Goal: Task Accomplishment & Management: Use online tool/utility

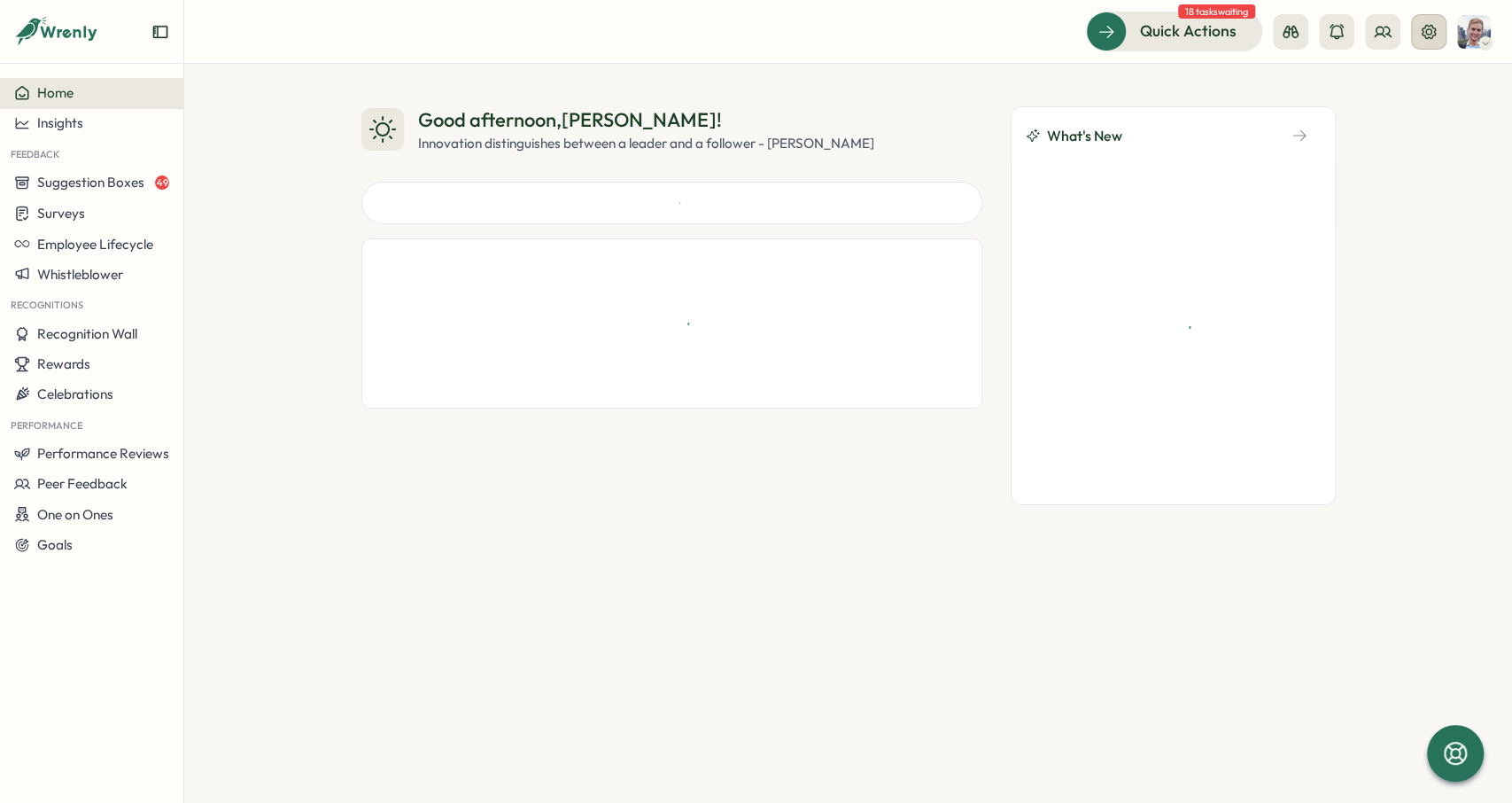
click at [1427, 40] on button at bounding box center [1428, 31] width 35 height 35
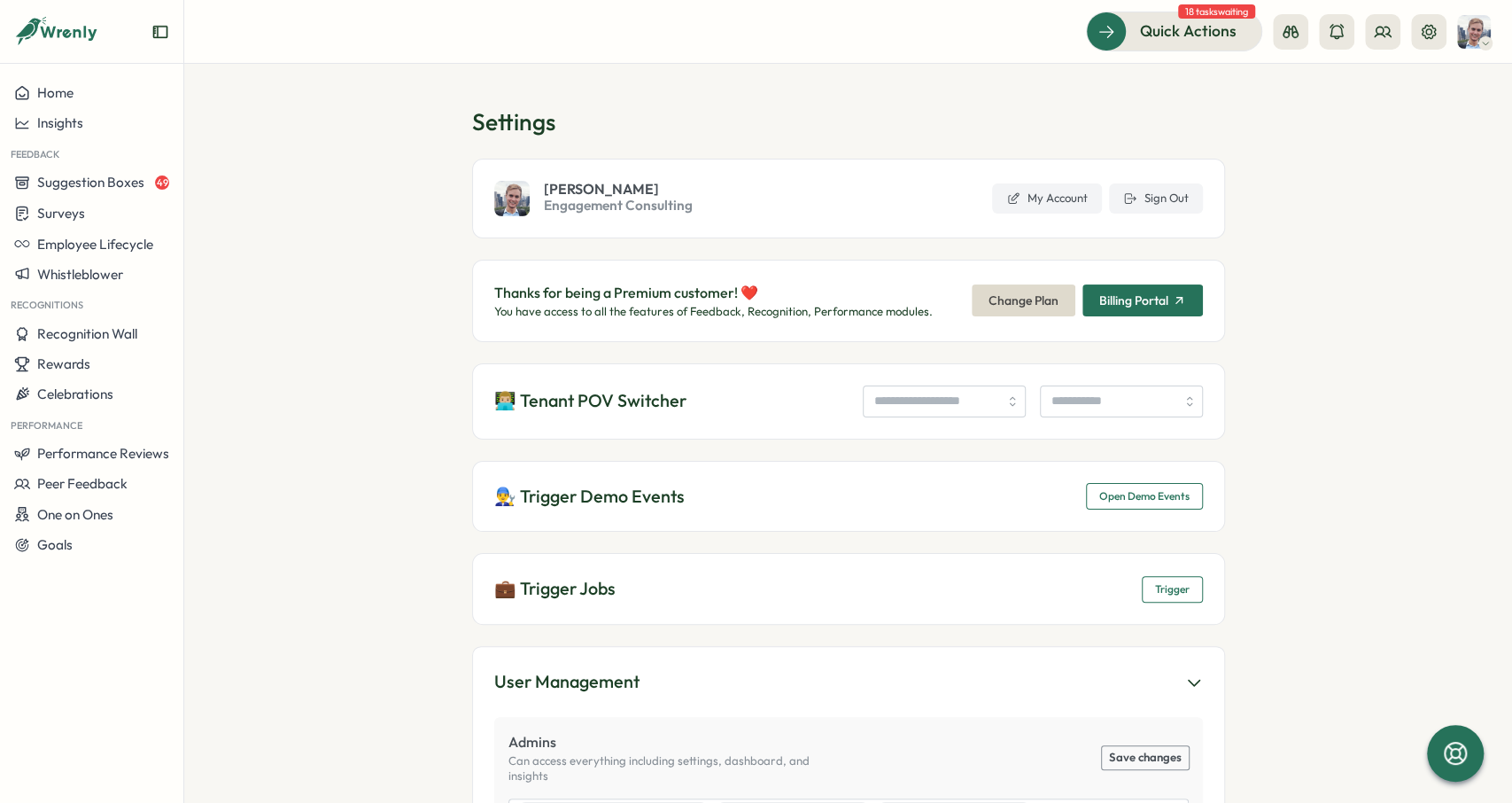
click at [1130, 506] on span "Open Demo Events" at bounding box center [1145, 496] width 91 height 25
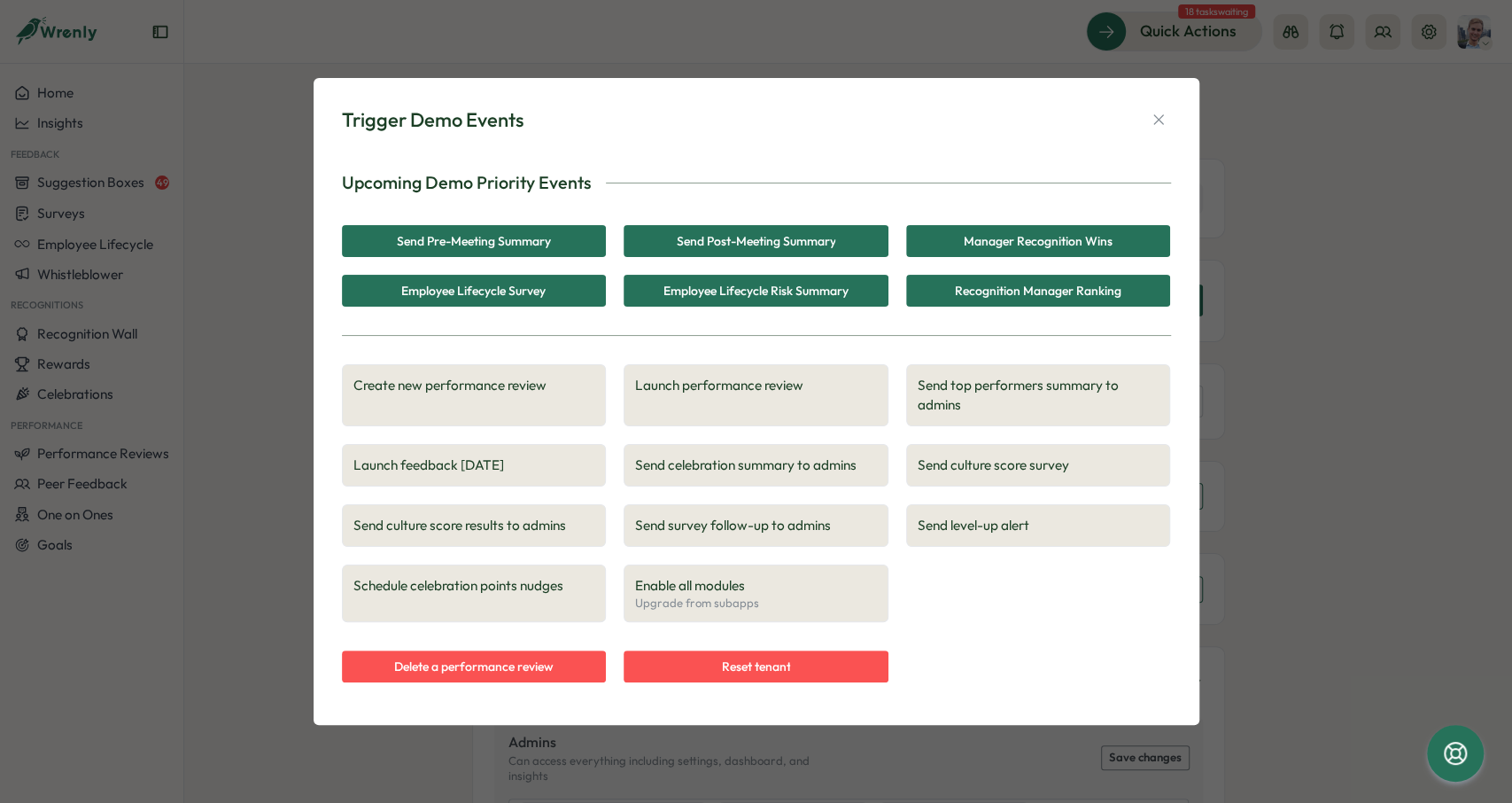
click at [537, 389] on span "Create new performance review" at bounding box center [473, 385] width 242 height 20
click at [1158, 131] on button "button" at bounding box center [1159, 119] width 25 height 25
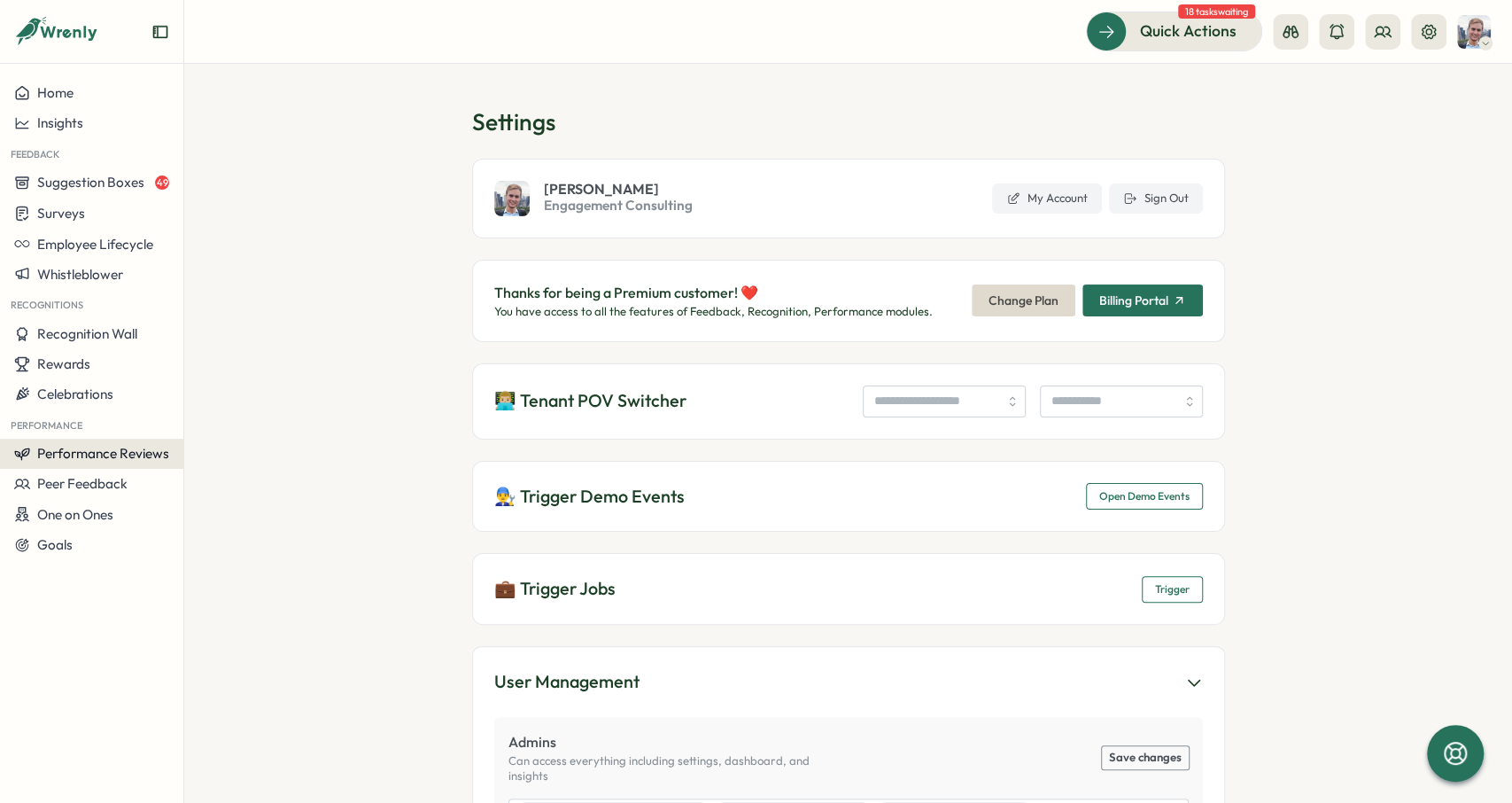
click at [111, 455] on span "Performance Reviews" at bounding box center [102, 453] width 132 height 17
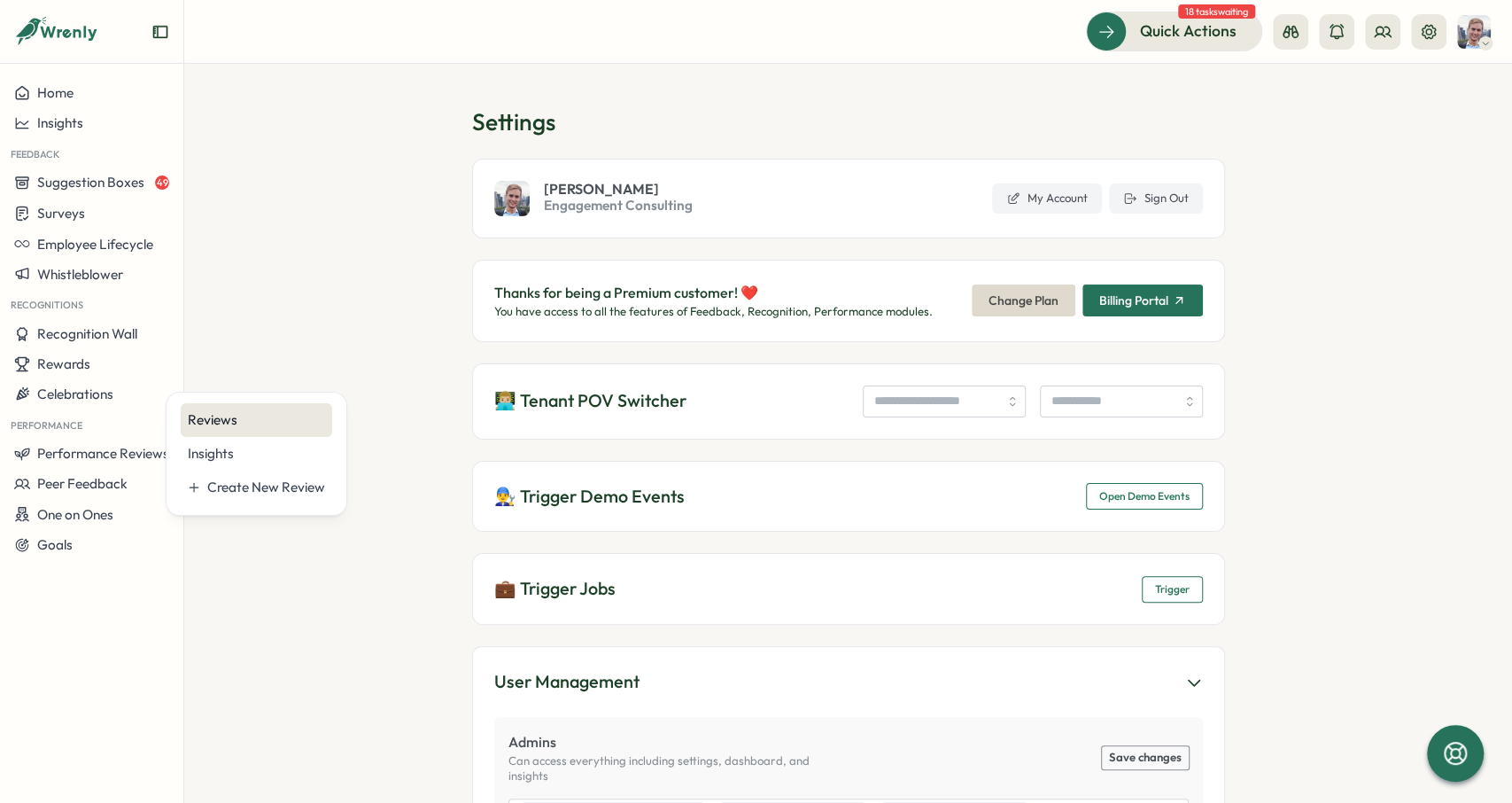
click at [215, 408] on div "Reviews" at bounding box center [256, 419] width 152 height 33
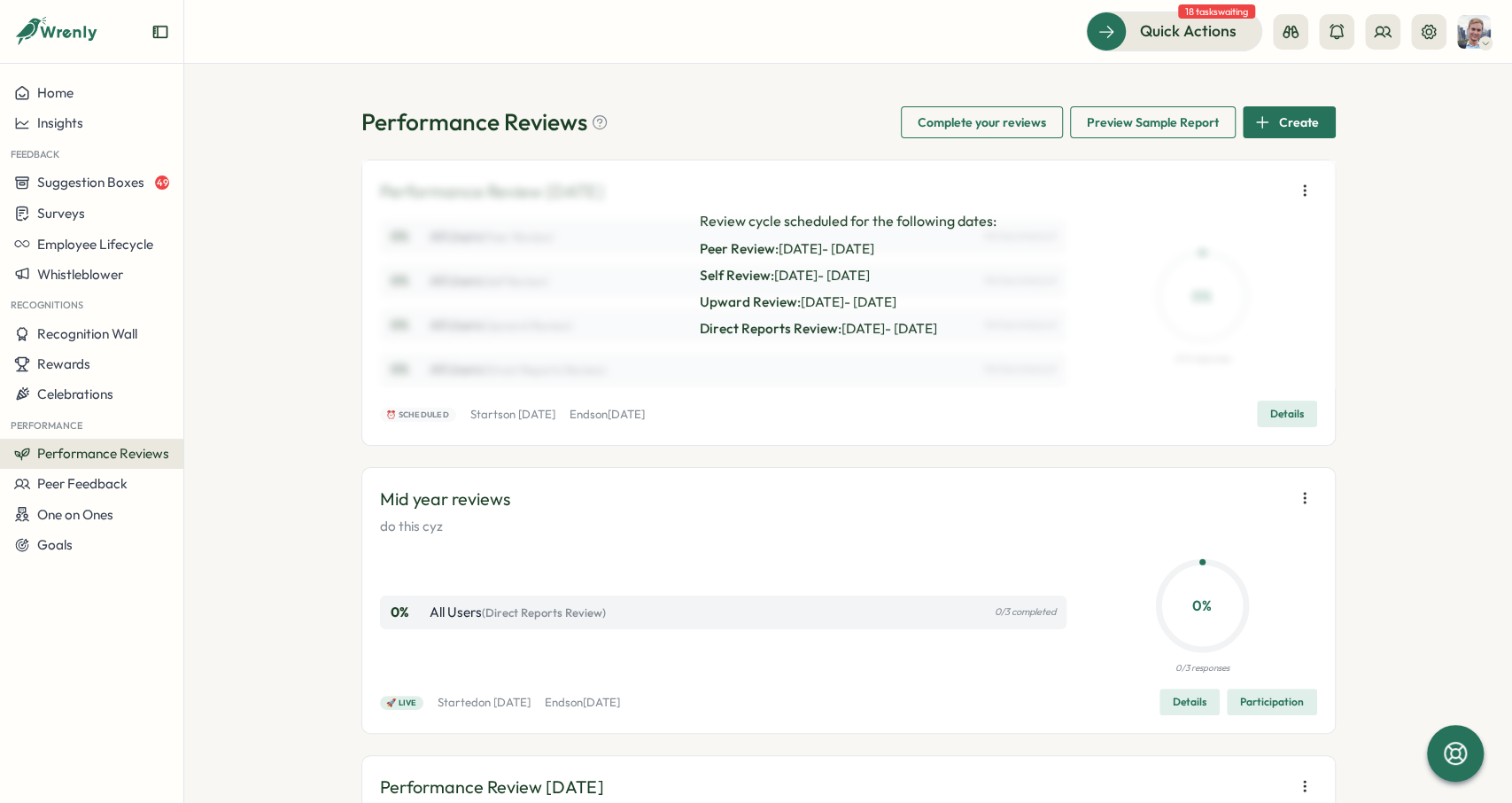
click at [1300, 190] on icon "button" at bounding box center [1305, 190] width 18 height 18
click at [1394, 167] on div "Performance Reviews Complete your reviews Preview Sample Report Create Performa…" at bounding box center [848, 433] width 1328 height 739
click at [1420, 42] on button at bounding box center [1428, 31] width 35 height 35
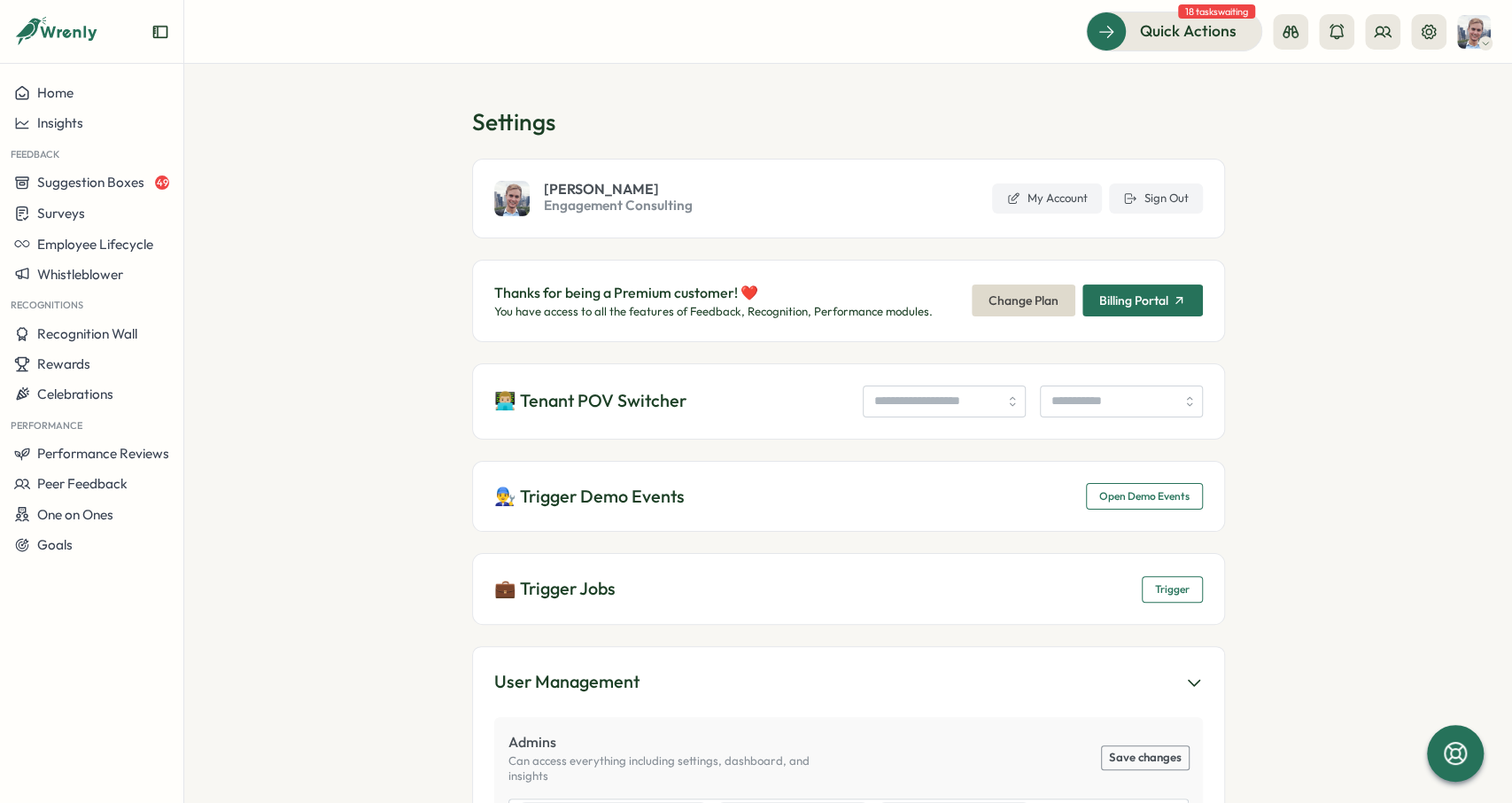
click at [1117, 511] on div "👨‍🔧 Trigger Demo Events Open Demo Events" at bounding box center [849, 497] width 753 height 72
click at [1118, 499] on span "Open Demo Events" at bounding box center [1145, 496] width 91 height 25
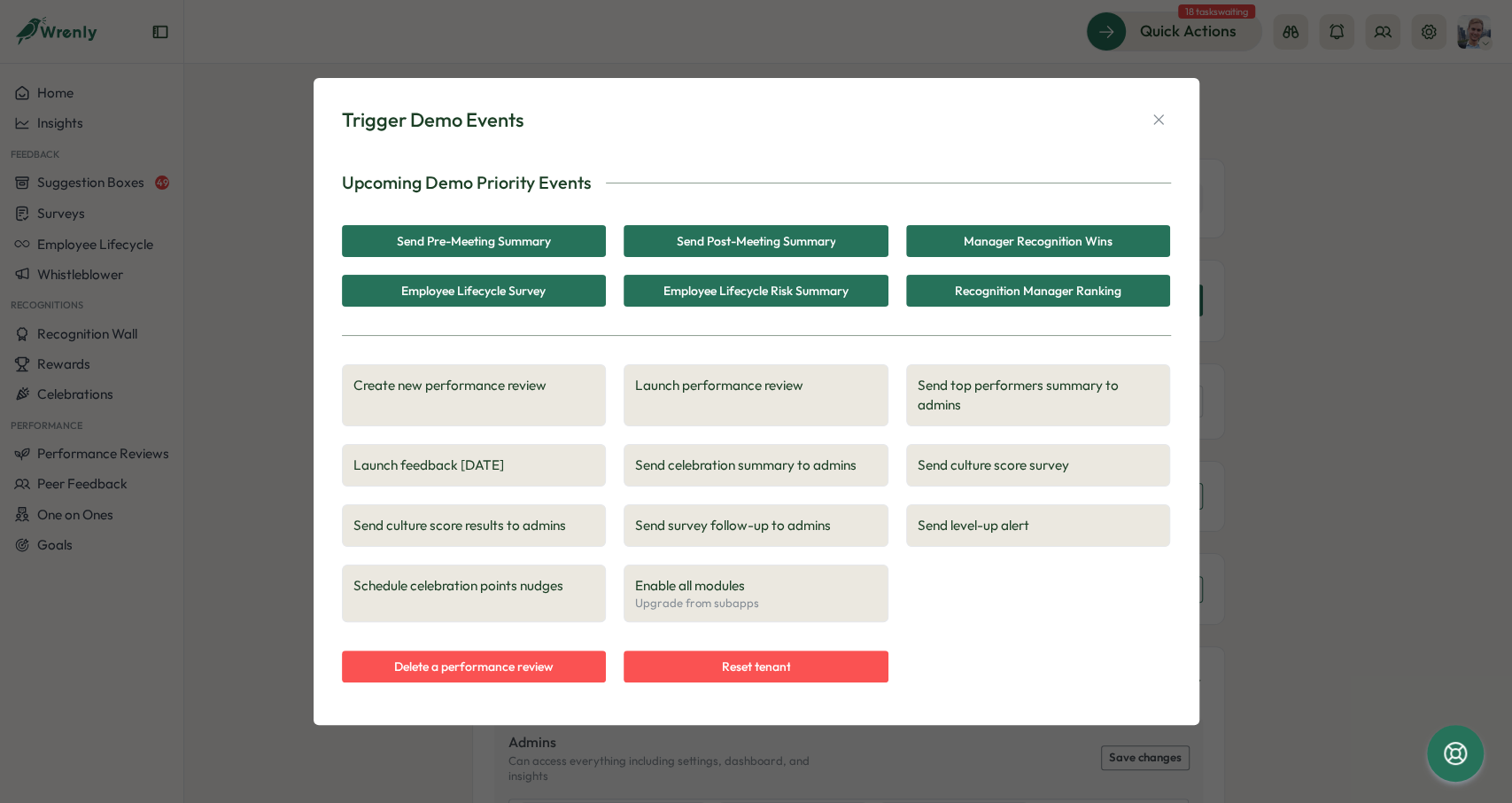
click at [763, 394] on span "Launch performance review" at bounding box center [756, 385] width 242 height 20
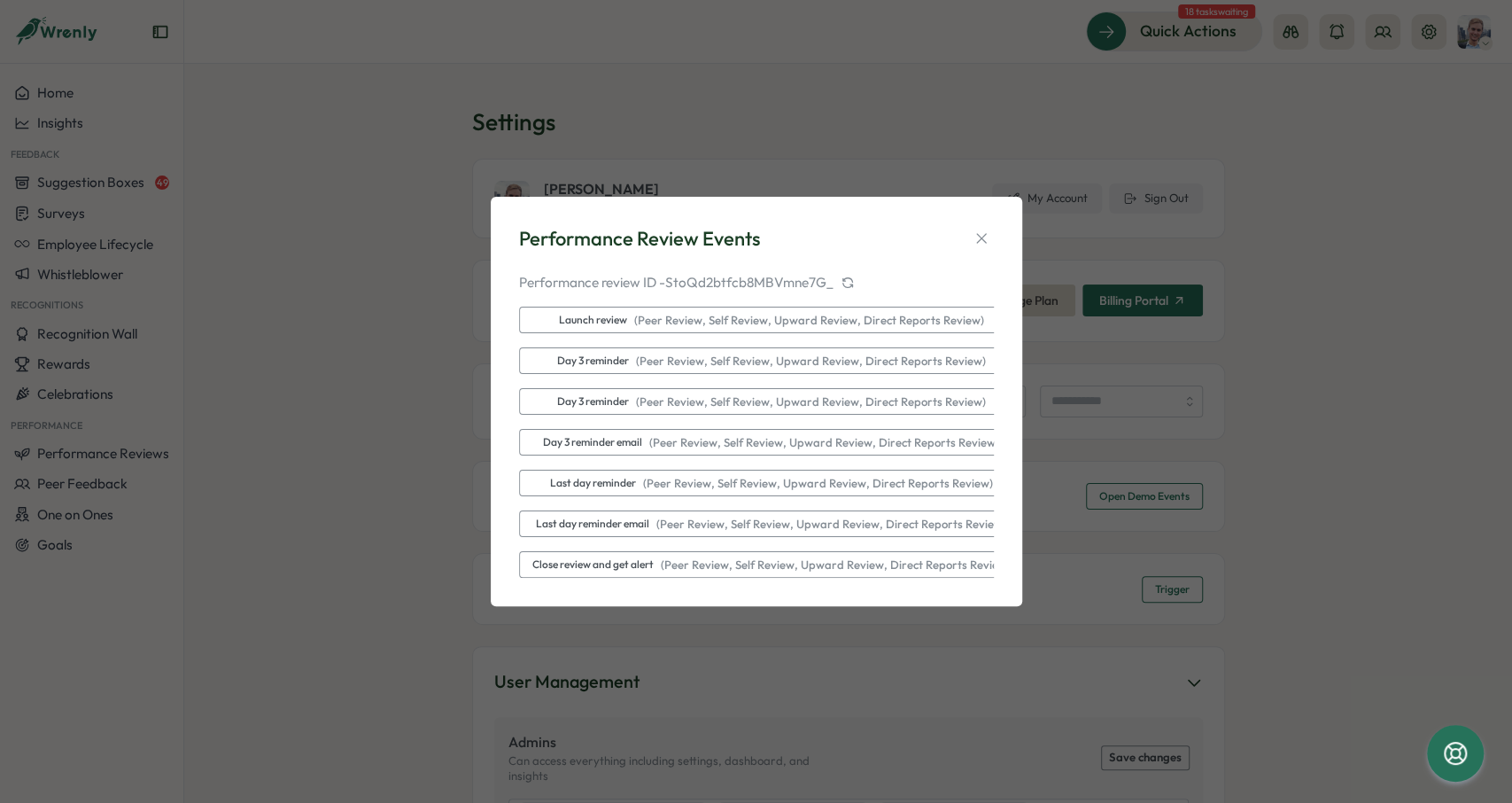
click at [772, 320] on span "( Peer Review, Self Review, Upward Review, Direct Reports Review )" at bounding box center [805, 321] width 357 height 16
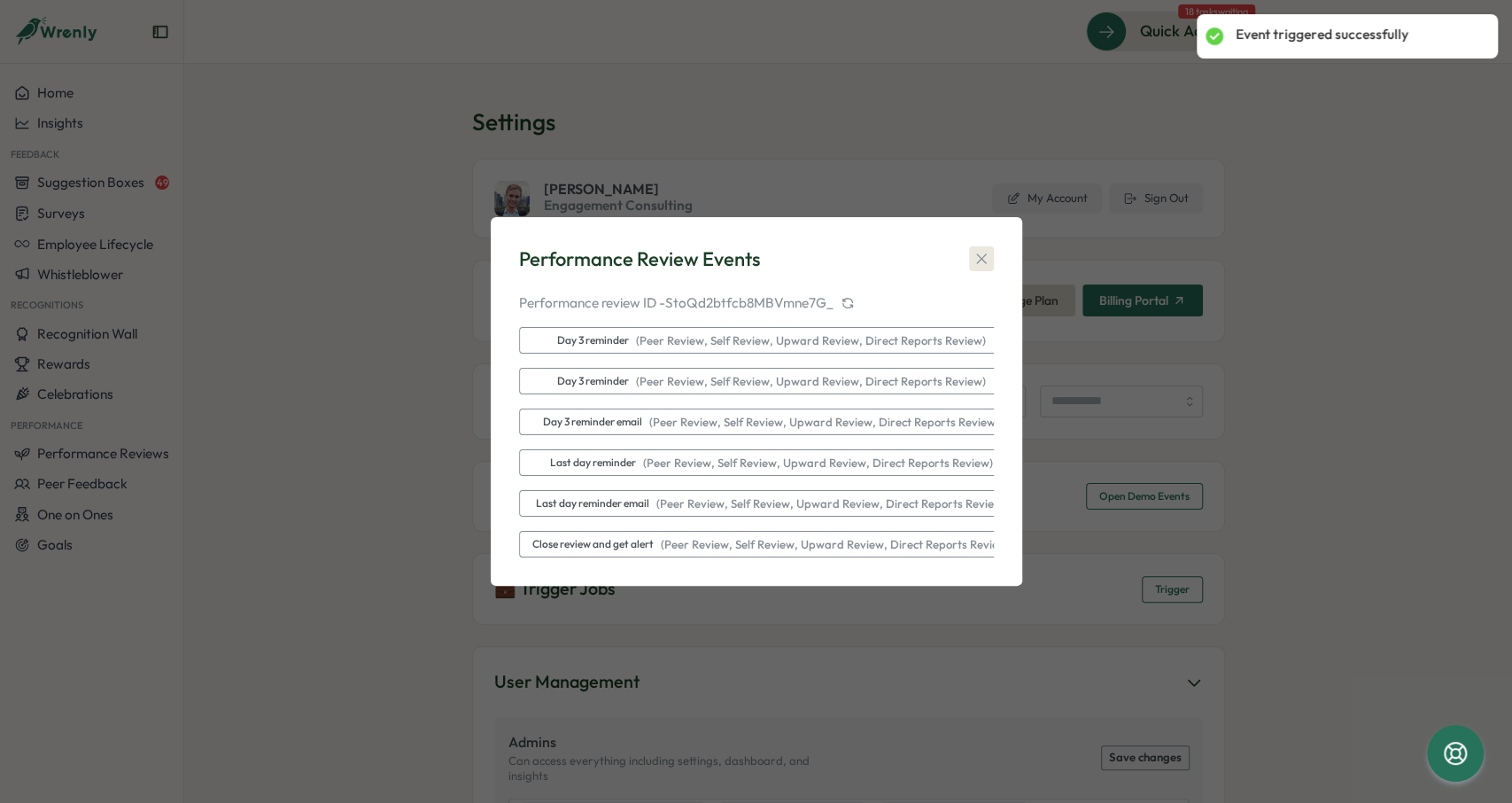
click at [986, 251] on icon "button" at bounding box center [982, 259] width 18 height 18
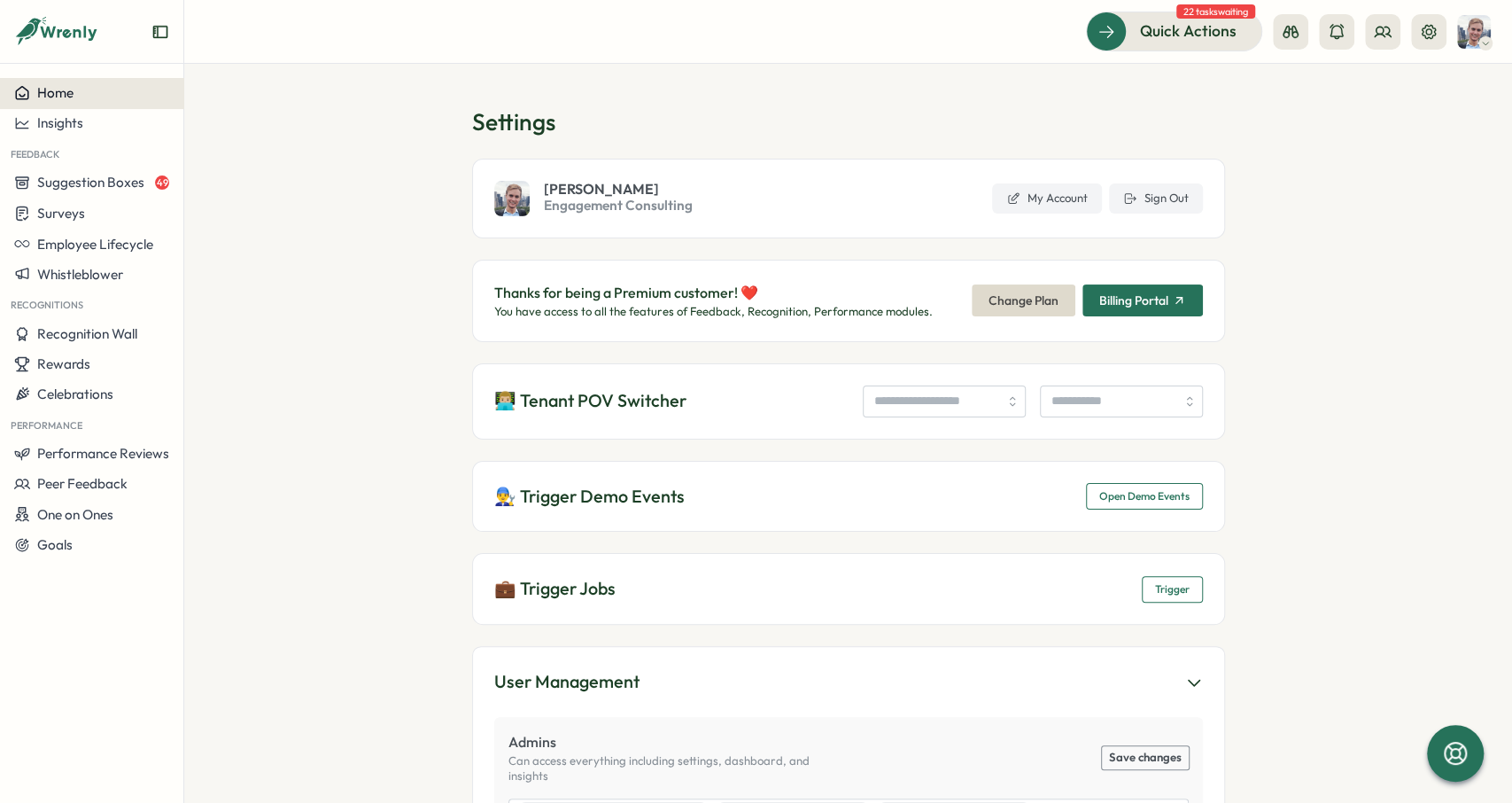
click at [96, 91] on div "Home" at bounding box center [92, 93] width 155 height 16
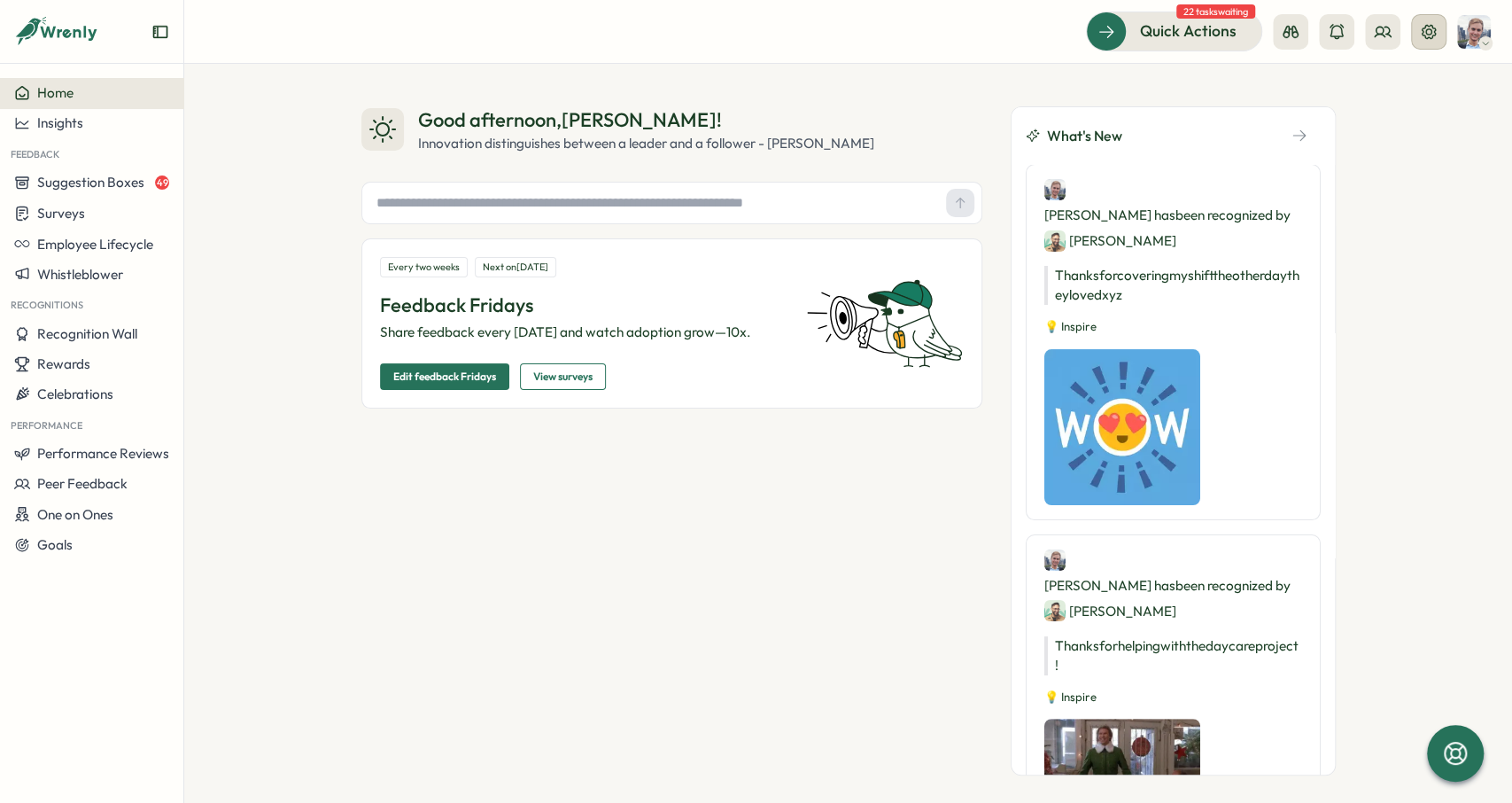
click at [1446, 27] on div "Quick Actions 22 tasks waiting" at bounding box center [1288, 31] width 405 height 39
click at [1437, 27] on button at bounding box center [1428, 31] width 35 height 35
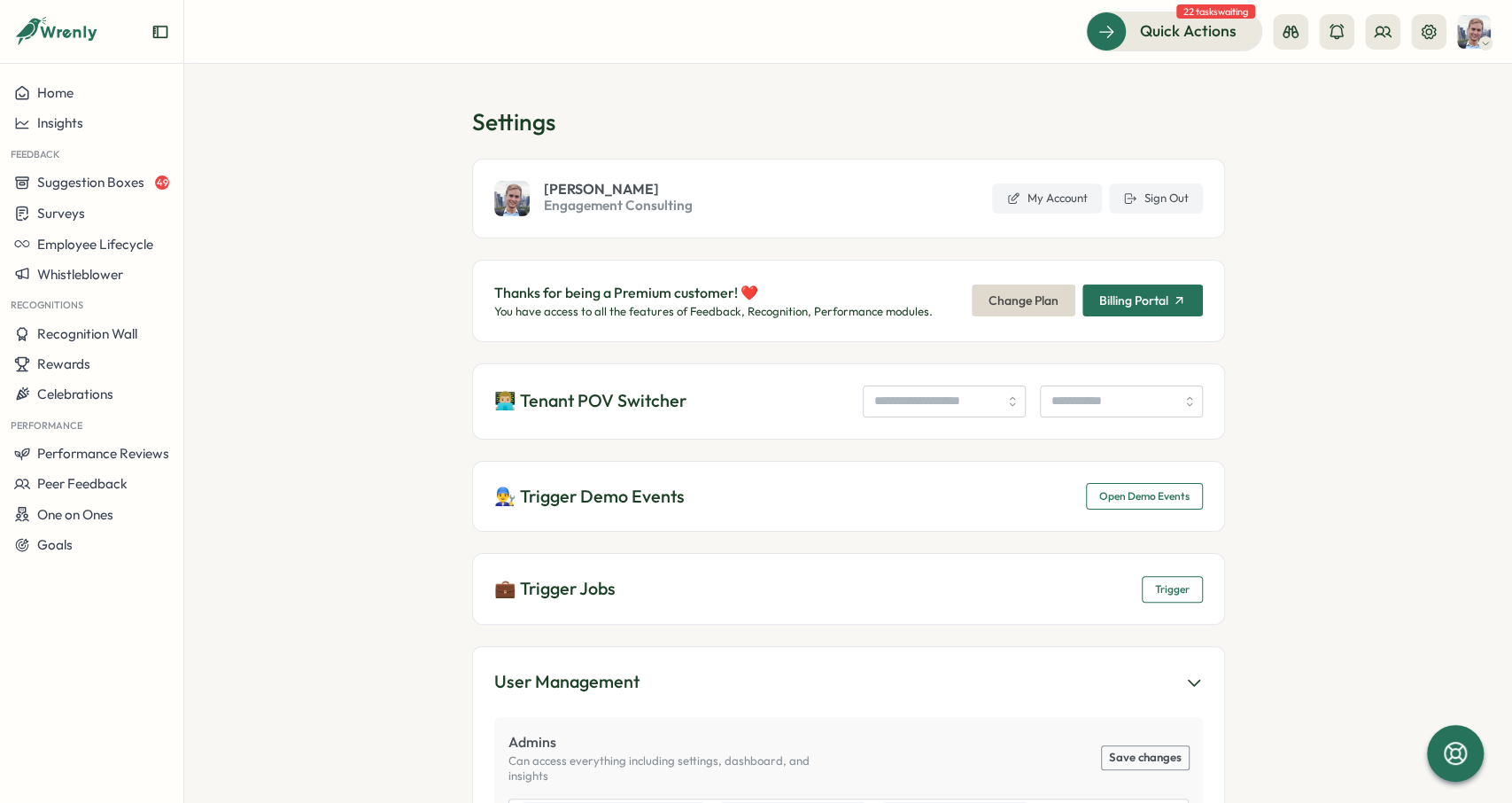
click at [1158, 504] on span "Open Demo Events" at bounding box center [1145, 496] width 91 height 25
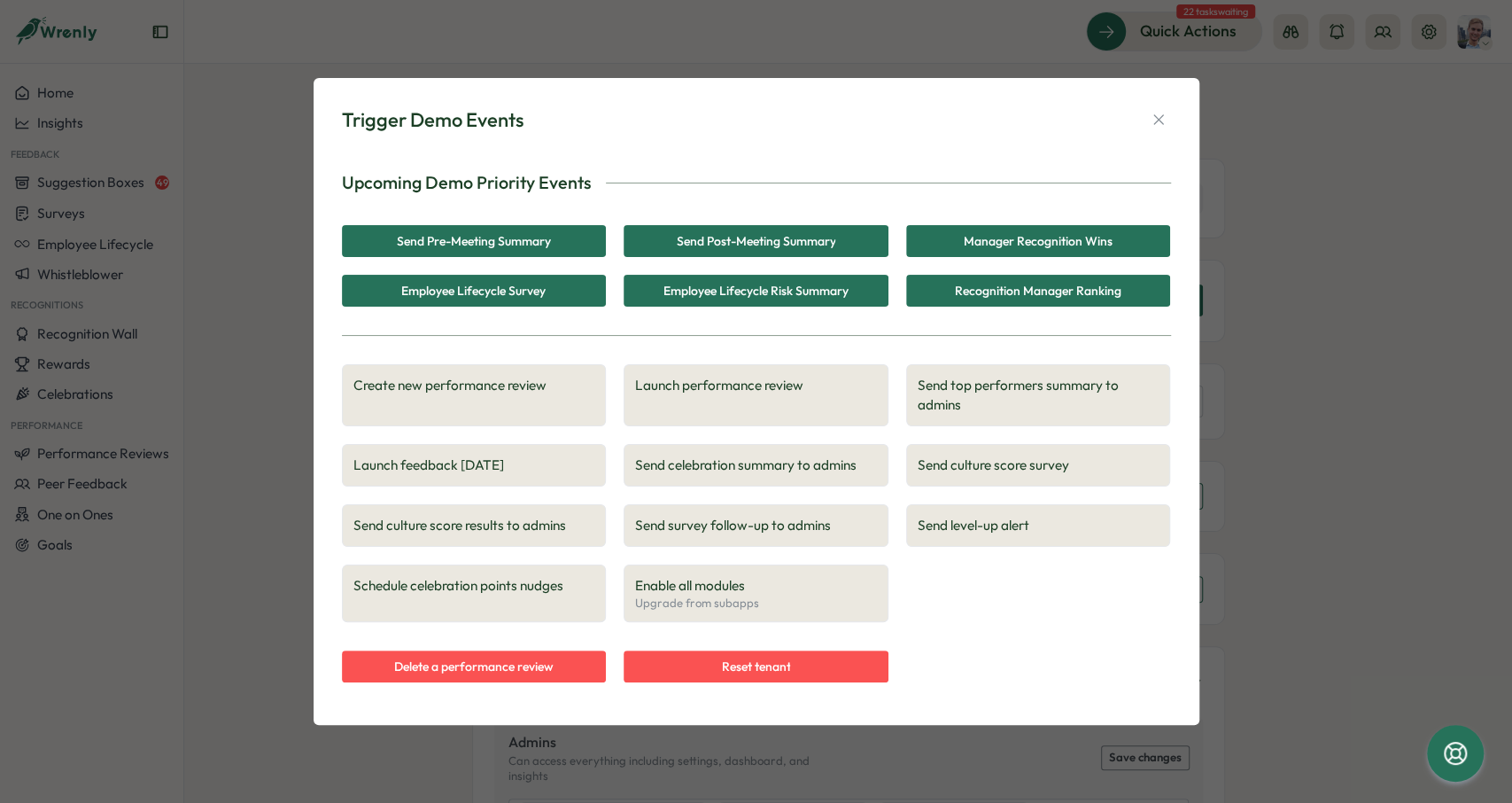
click at [537, 674] on span "Delete a performance review" at bounding box center [474, 666] width 160 height 31
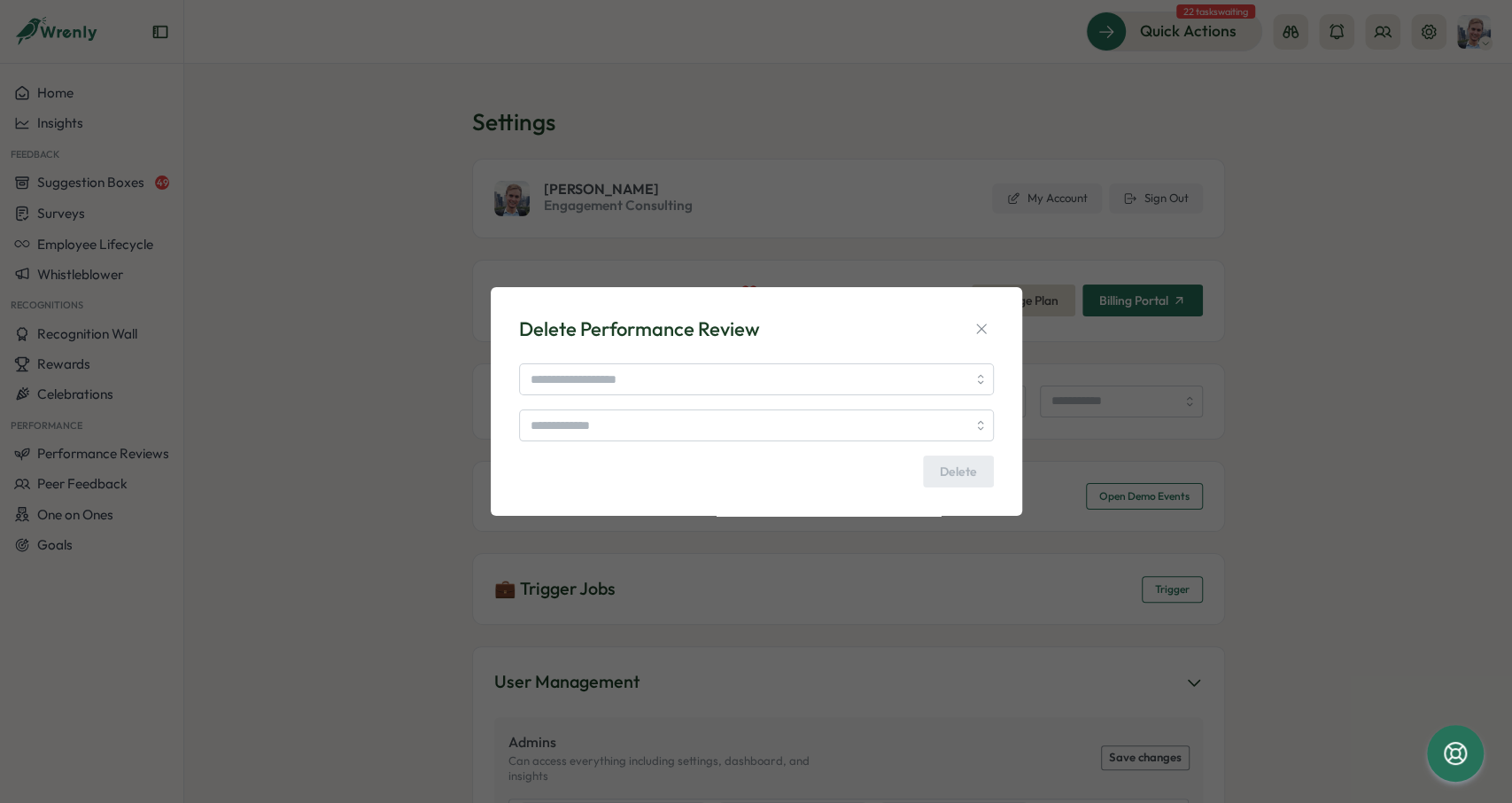
click at [611, 398] on div "Delete" at bounding box center [756, 425] width 475 height 124
click at [611, 386] on input "search" at bounding box center [756, 379] width 475 height 32
click at [872, 330] on div "Delete Performance Review" at bounding box center [756, 329] width 475 height 28
click at [981, 331] on icon "button" at bounding box center [982, 329] width 18 height 18
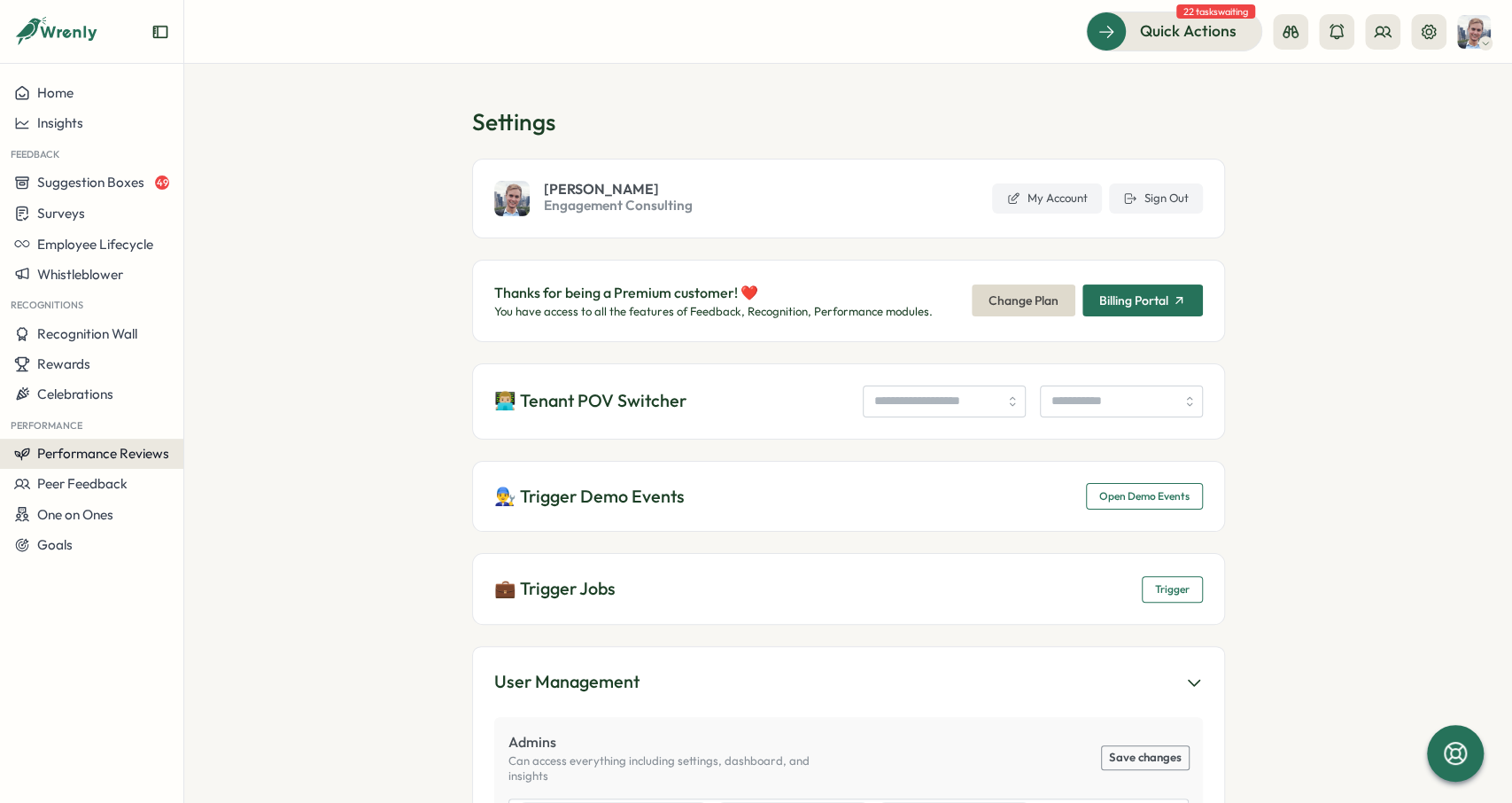
click at [137, 444] on button "Performance Reviews" at bounding box center [92, 454] width 183 height 31
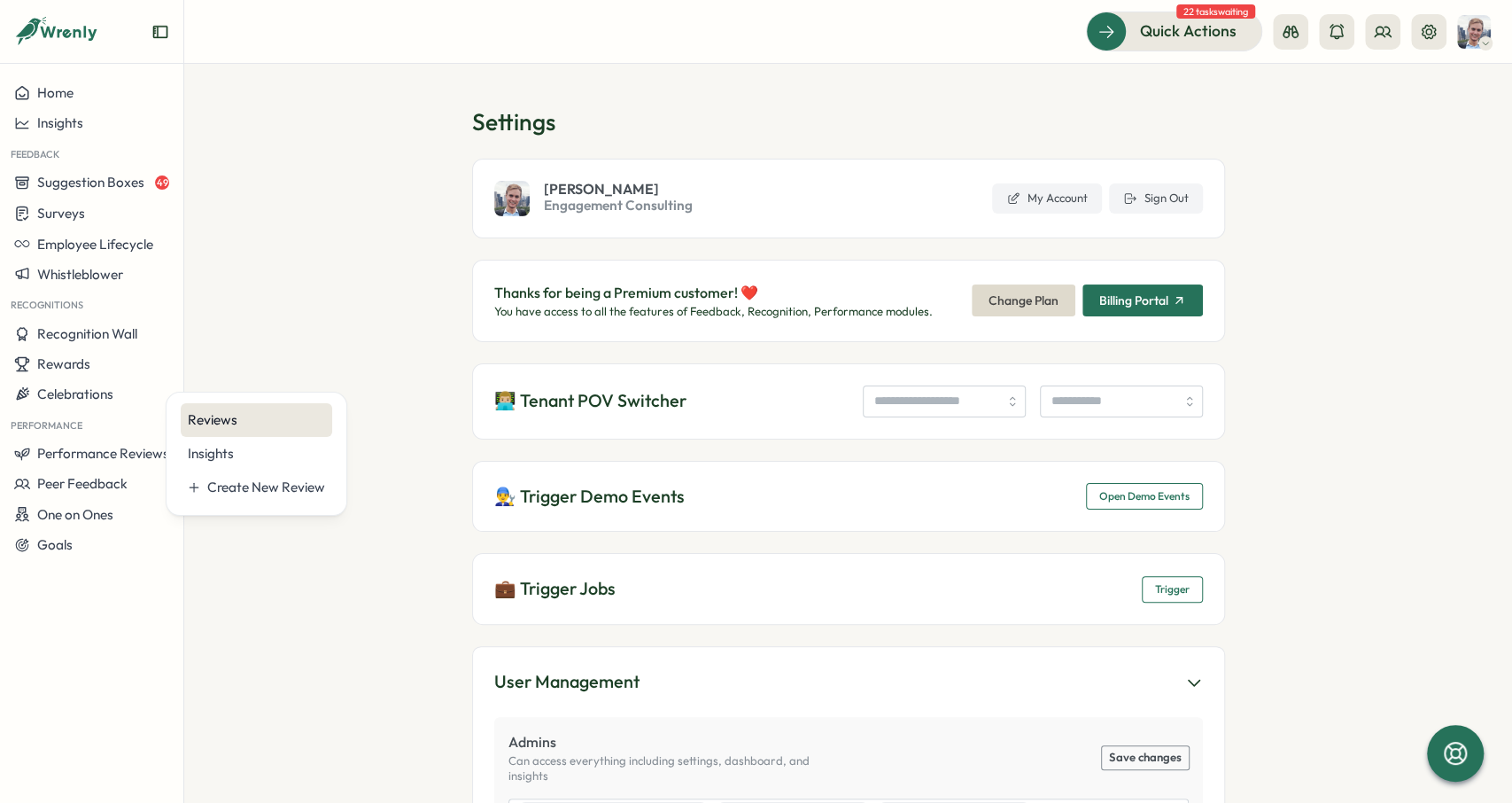
click at [265, 424] on div "Reviews" at bounding box center [256, 420] width 137 height 20
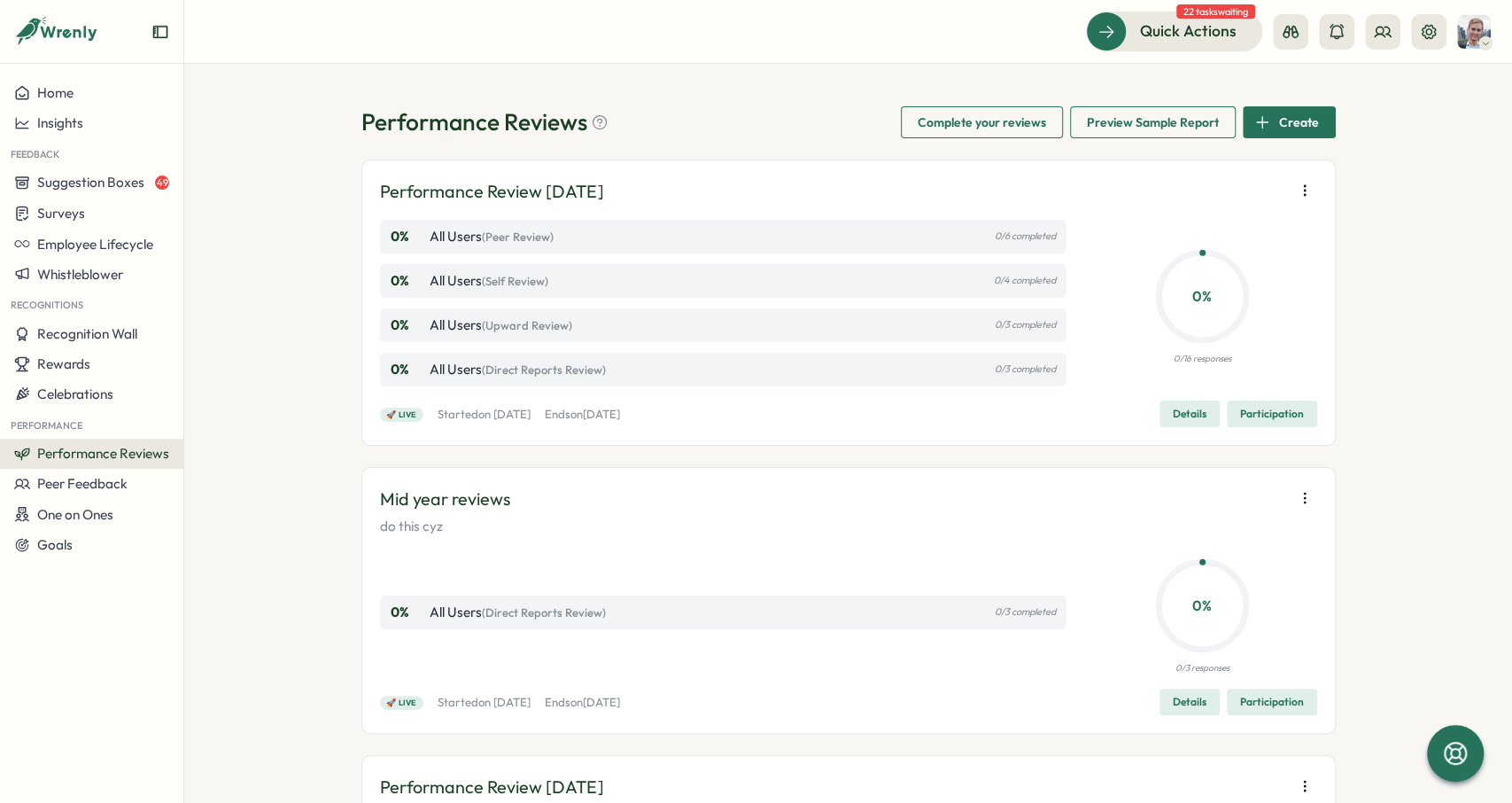
click at [1295, 201] on button "button" at bounding box center [1305, 190] width 25 height 25
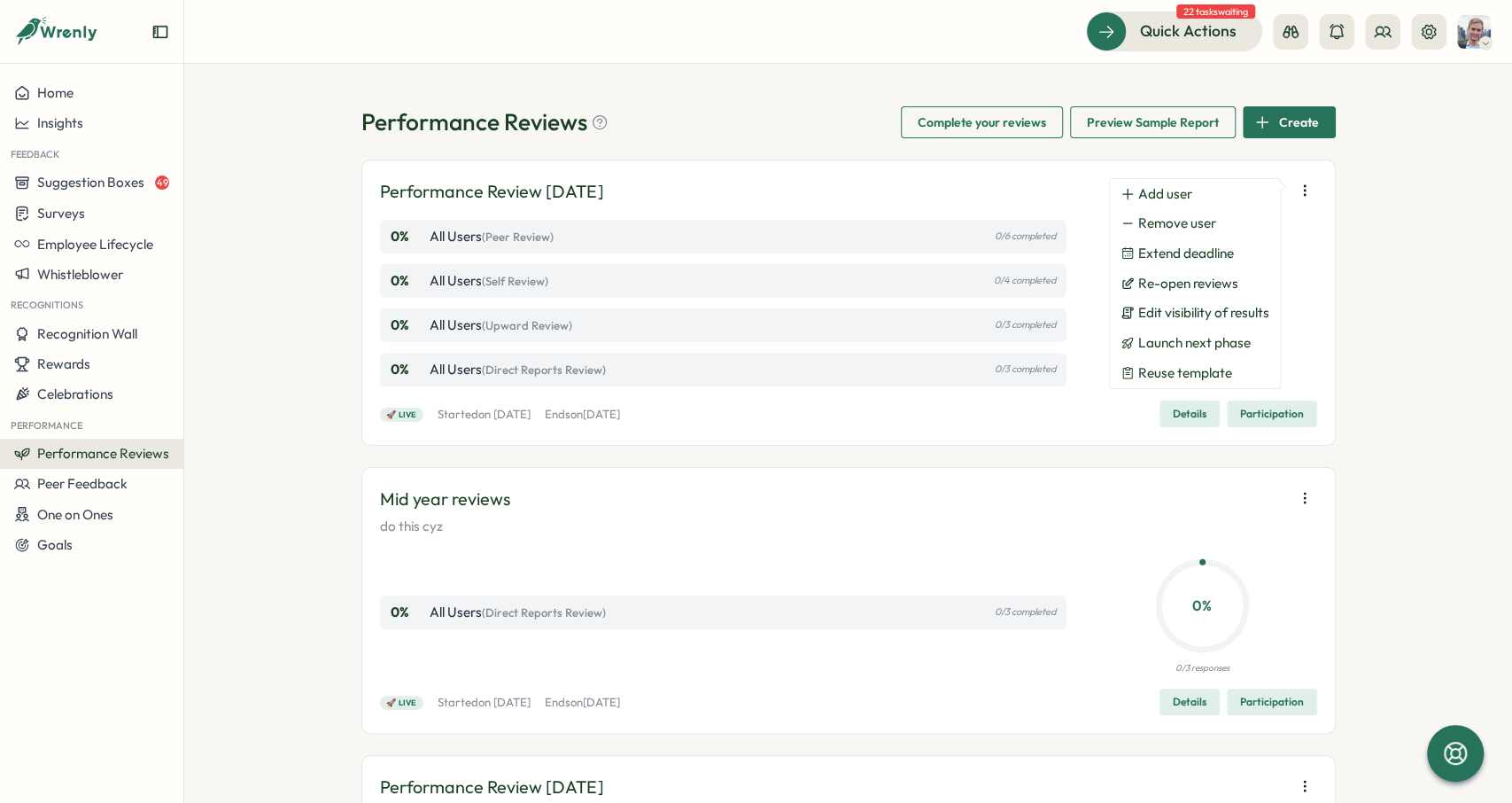
click at [1393, 225] on div "Performance Reviews Complete your reviews Preview Sample Report Create Performa…" at bounding box center [848, 433] width 1328 height 739
click at [1412, 223] on div "Performance Reviews Complete your reviews Preview Sample Report Create Performa…" at bounding box center [848, 433] width 1328 height 739
click at [1348, 198] on div "Performance Reviews Complete your reviews Preview Sample Report Create Performa…" at bounding box center [848, 433] width 1328 height 739
click at [1433, 36] on icon at bounding box center [1429, 31] width 14 height 14
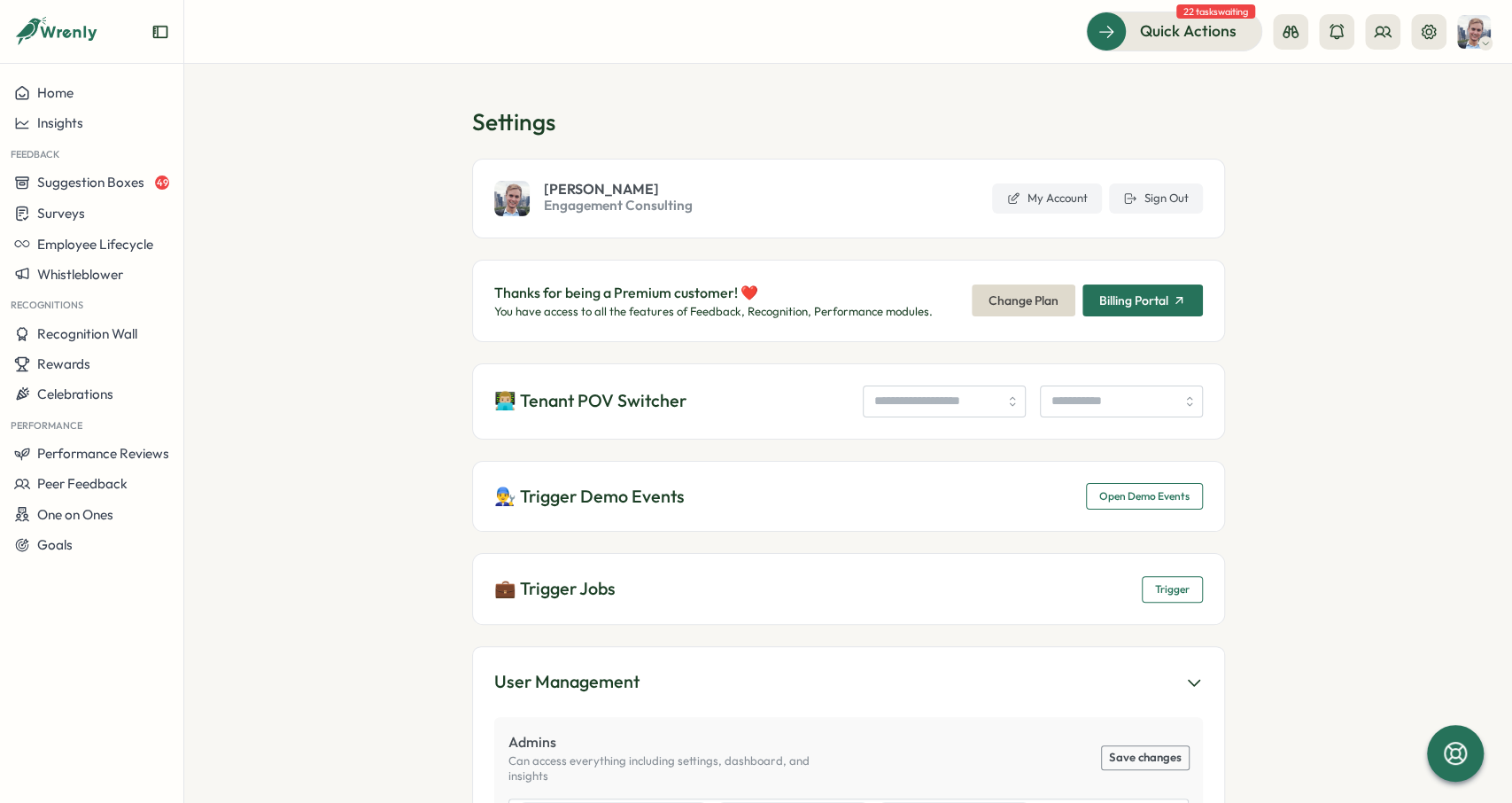
click at [1133, 493] on span "Open Demo Events" at bounding box center [1145, 496] width 91 height 25
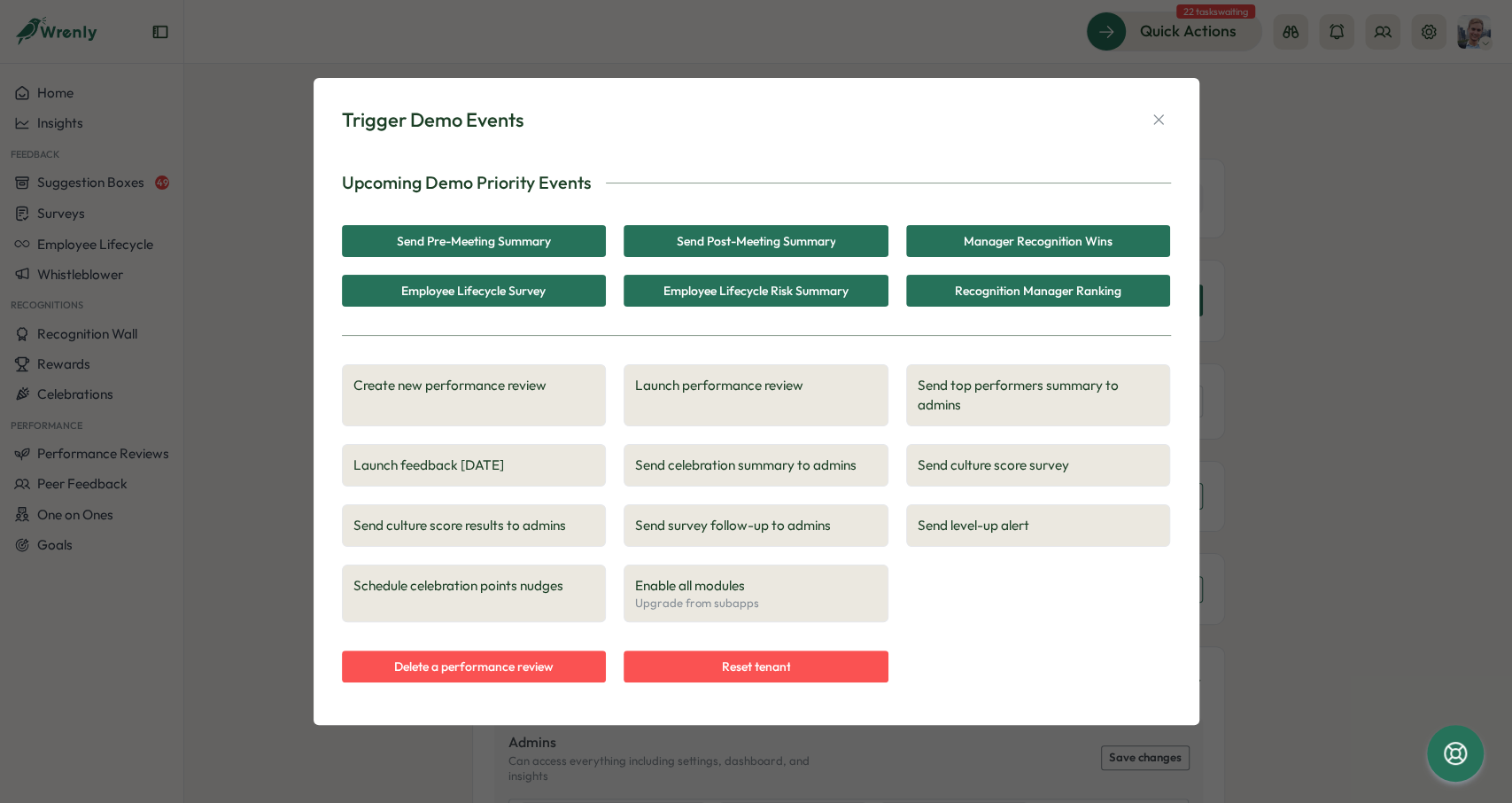
click at [529, 669] on span "Delete a performance review" at bounding box center [474, 666] width 160 height 31
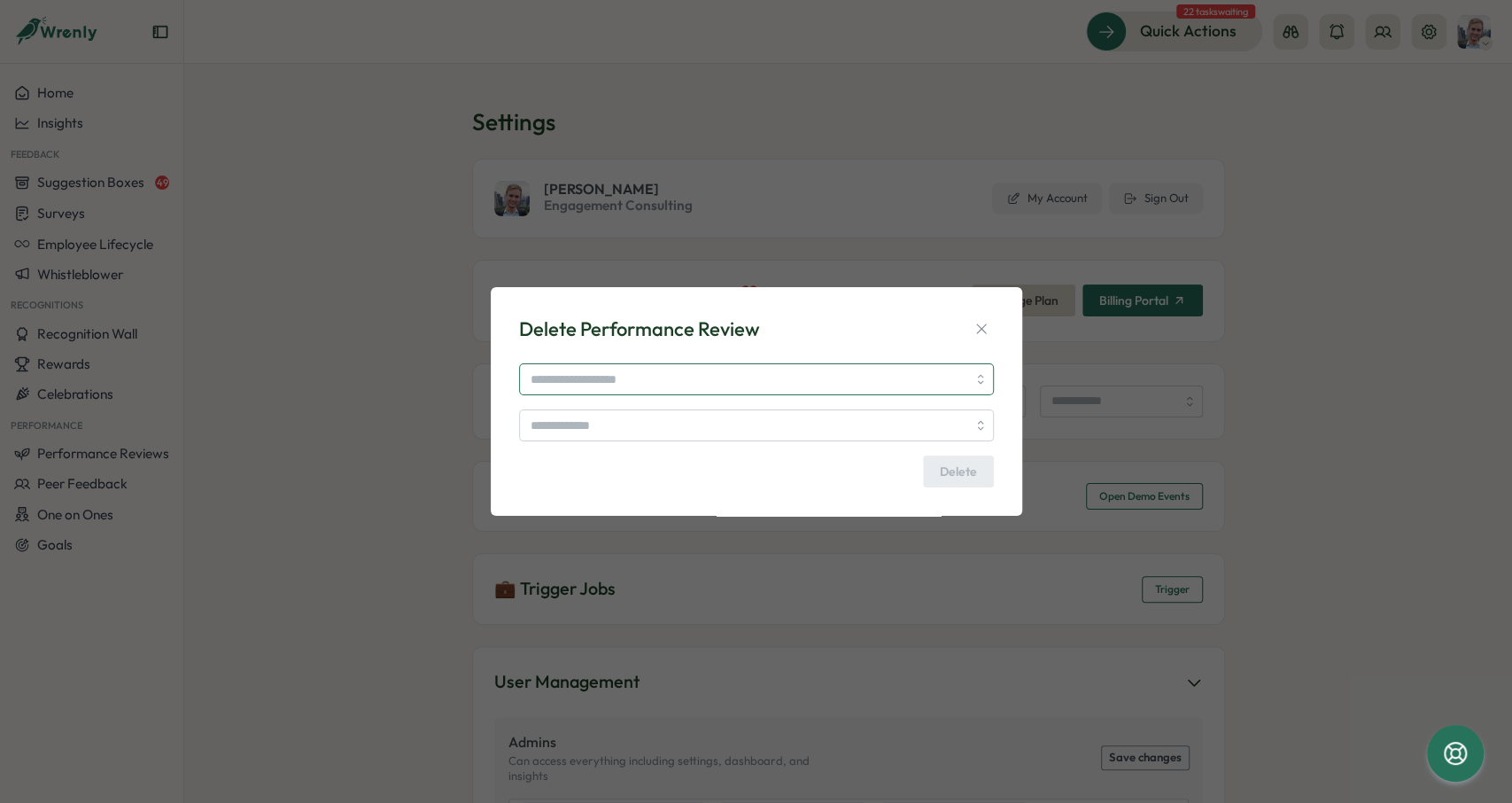
click at [642, 387] on input "search" at bounding box center [756, 379] width 475 height 32
type input "**********"
click at [580, 409] on div "**********" at bounding box center [756, 425] width 475 height 124
click at [600, 434] on input "search" at bounding box center [756, 426] width 475 height 32
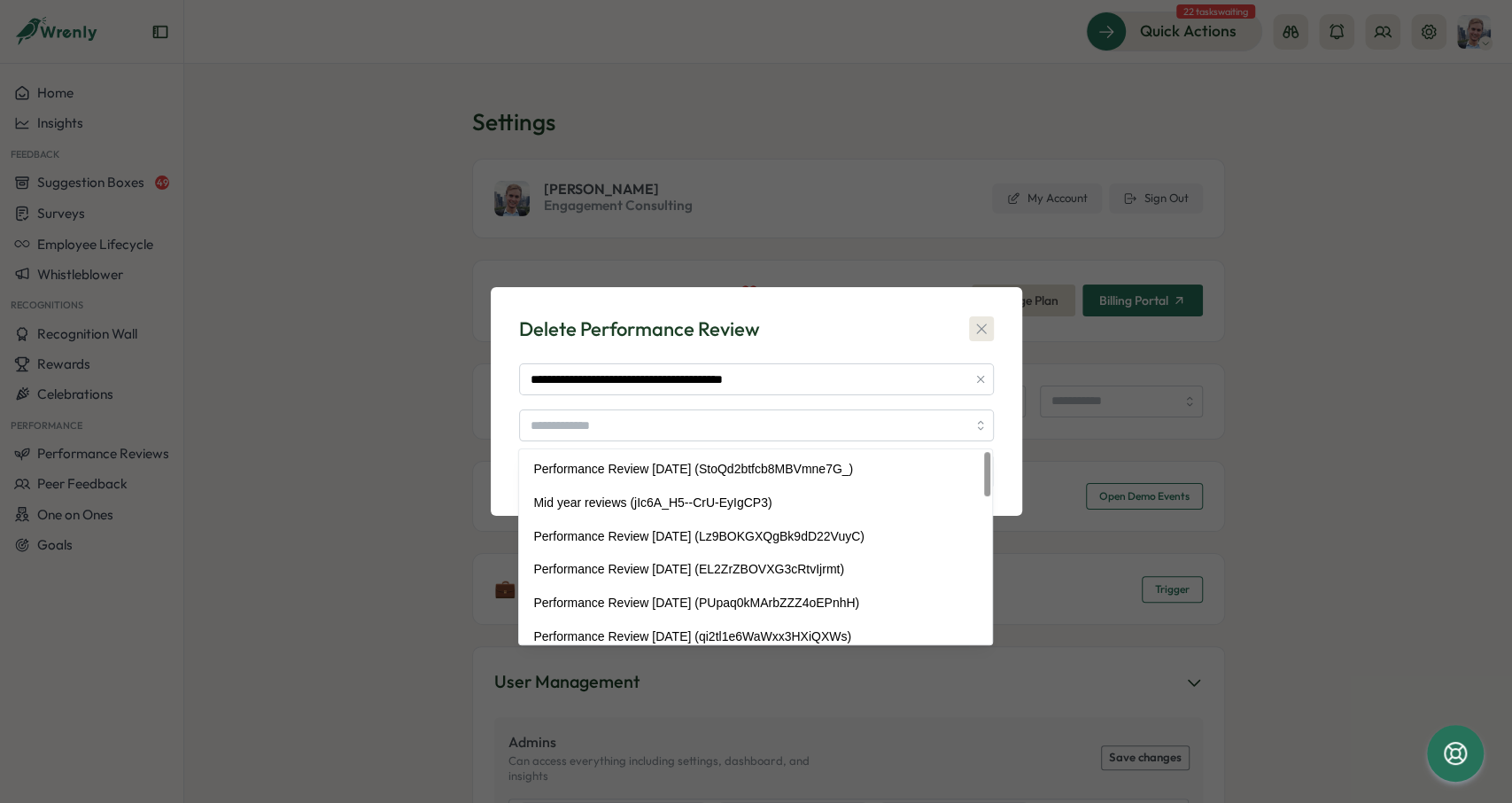
click at [988, 324] on icon "button" at bounding box center [982, 329] width 18 height 18
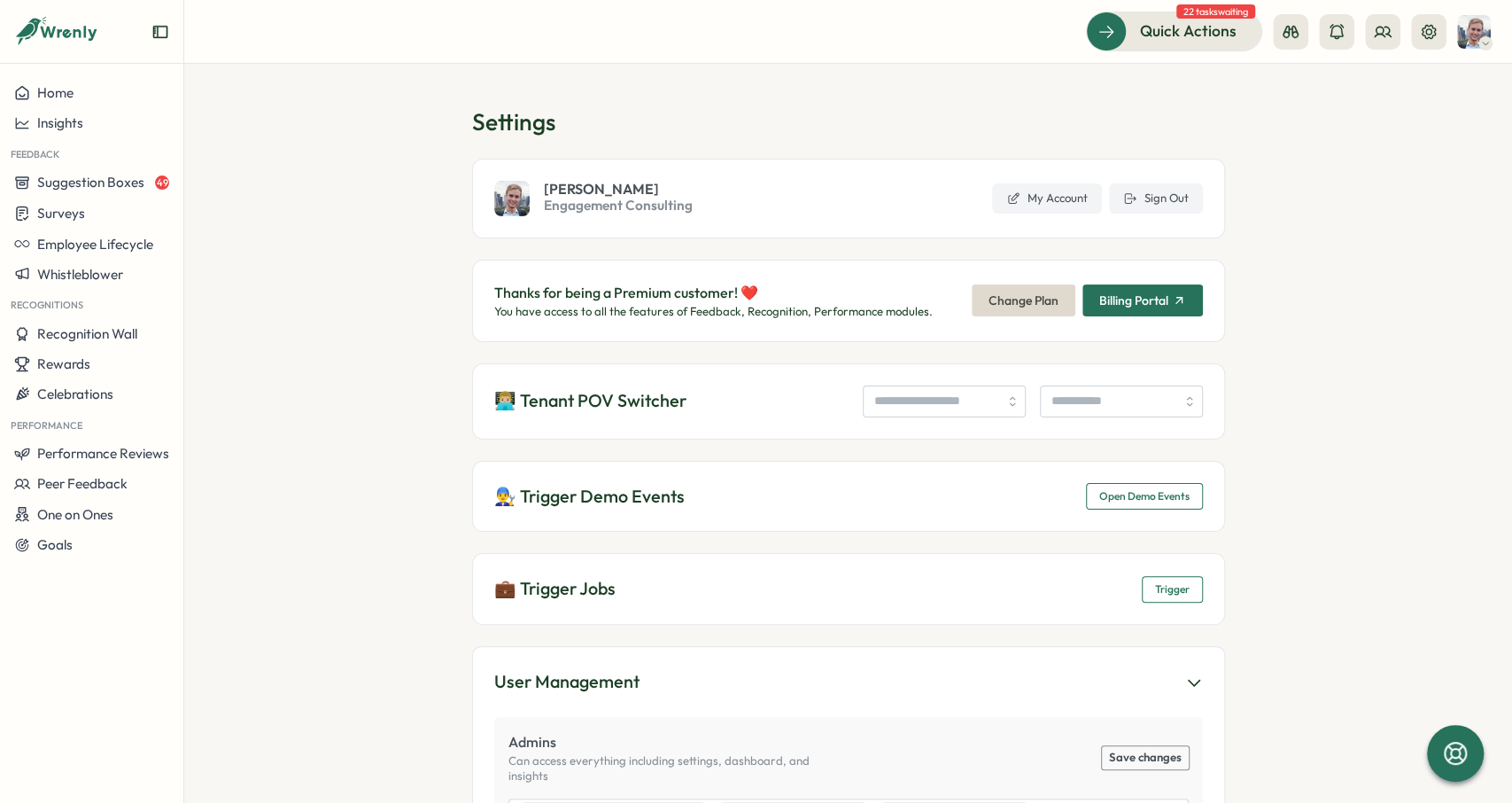
click at [1166, 502] on span "Open Demo Events" at bounding box center [1145, 496] width 91 height 25
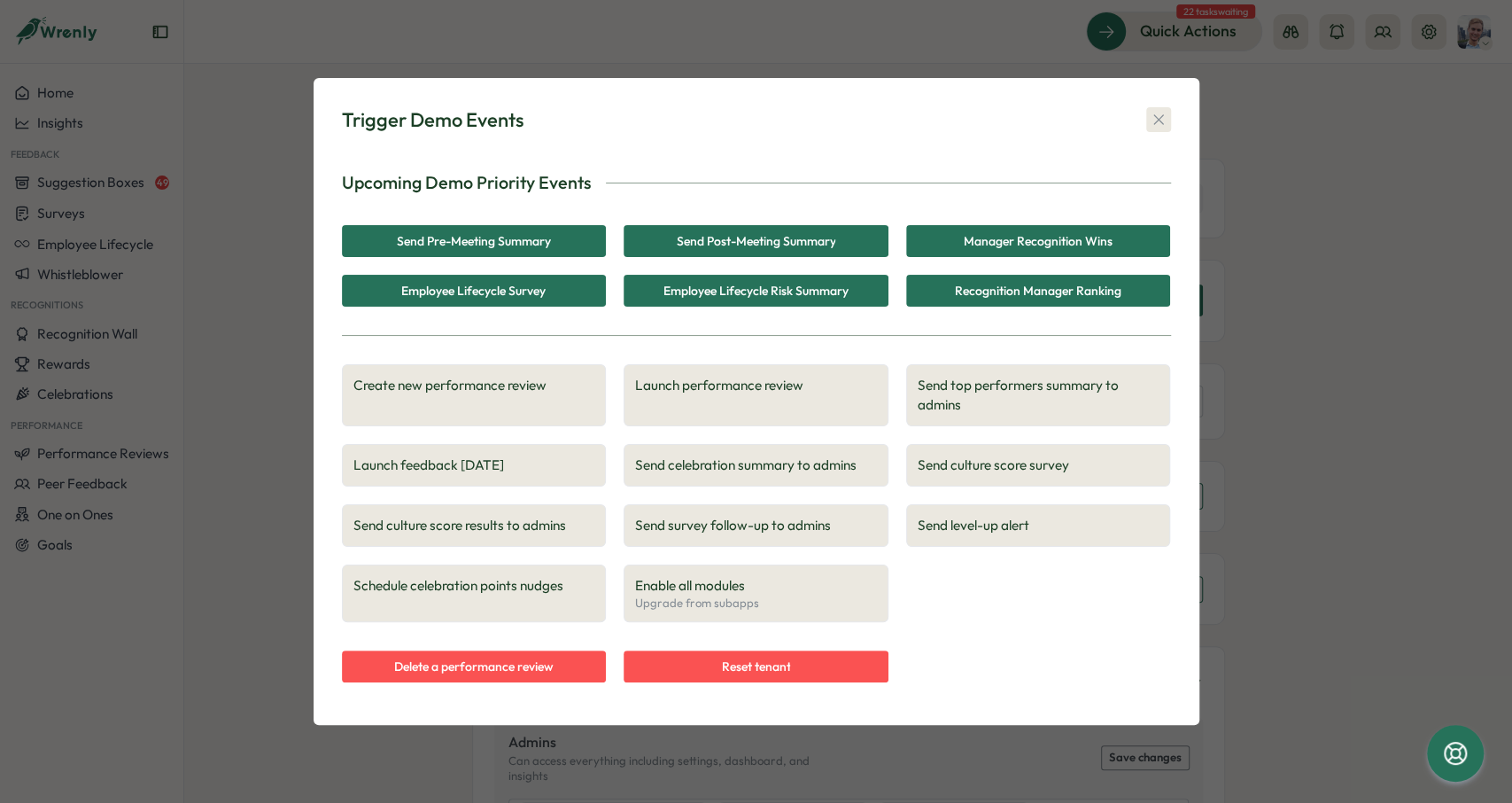
click at [1161, 119] on icon "button" at bounding box center [1159, 119] width 18 height 18
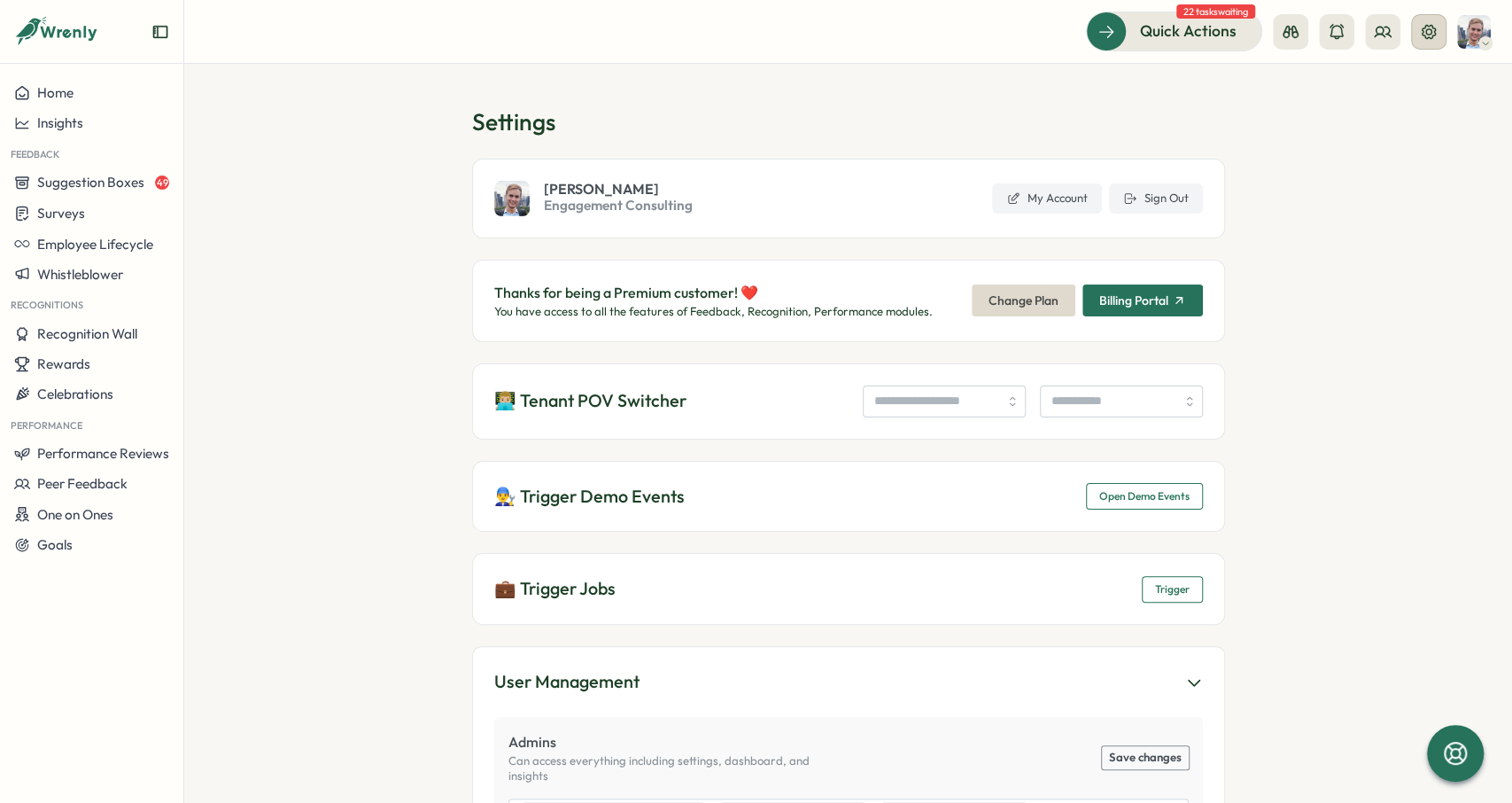
click at [1437, 37] on icon at bounding box center [1429, 32] width 18 height 18
click at [940, 393] on input "search" at bounding box center [944, 402] width 163 height 32
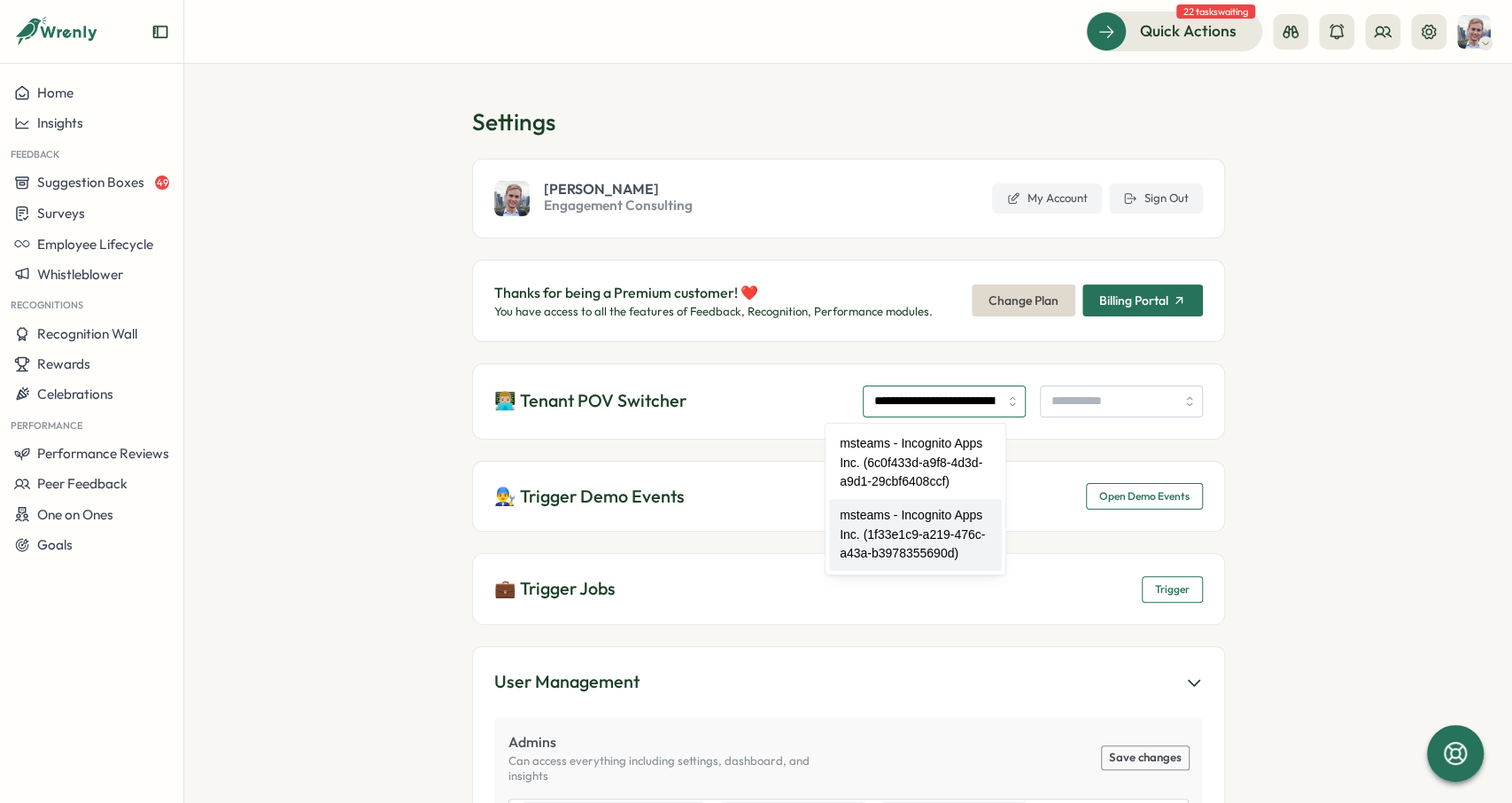
type input "**********"
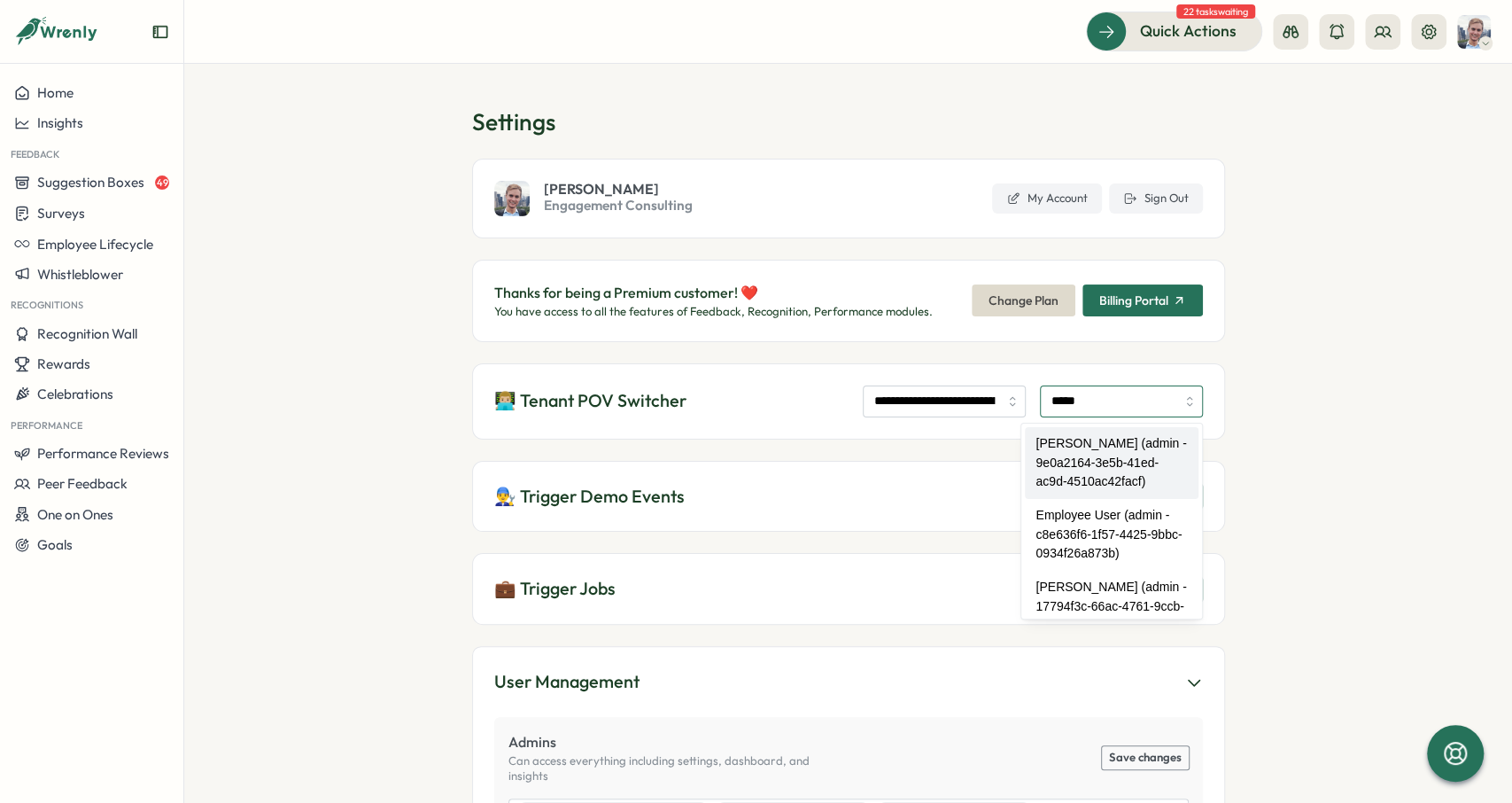
type input "**********"
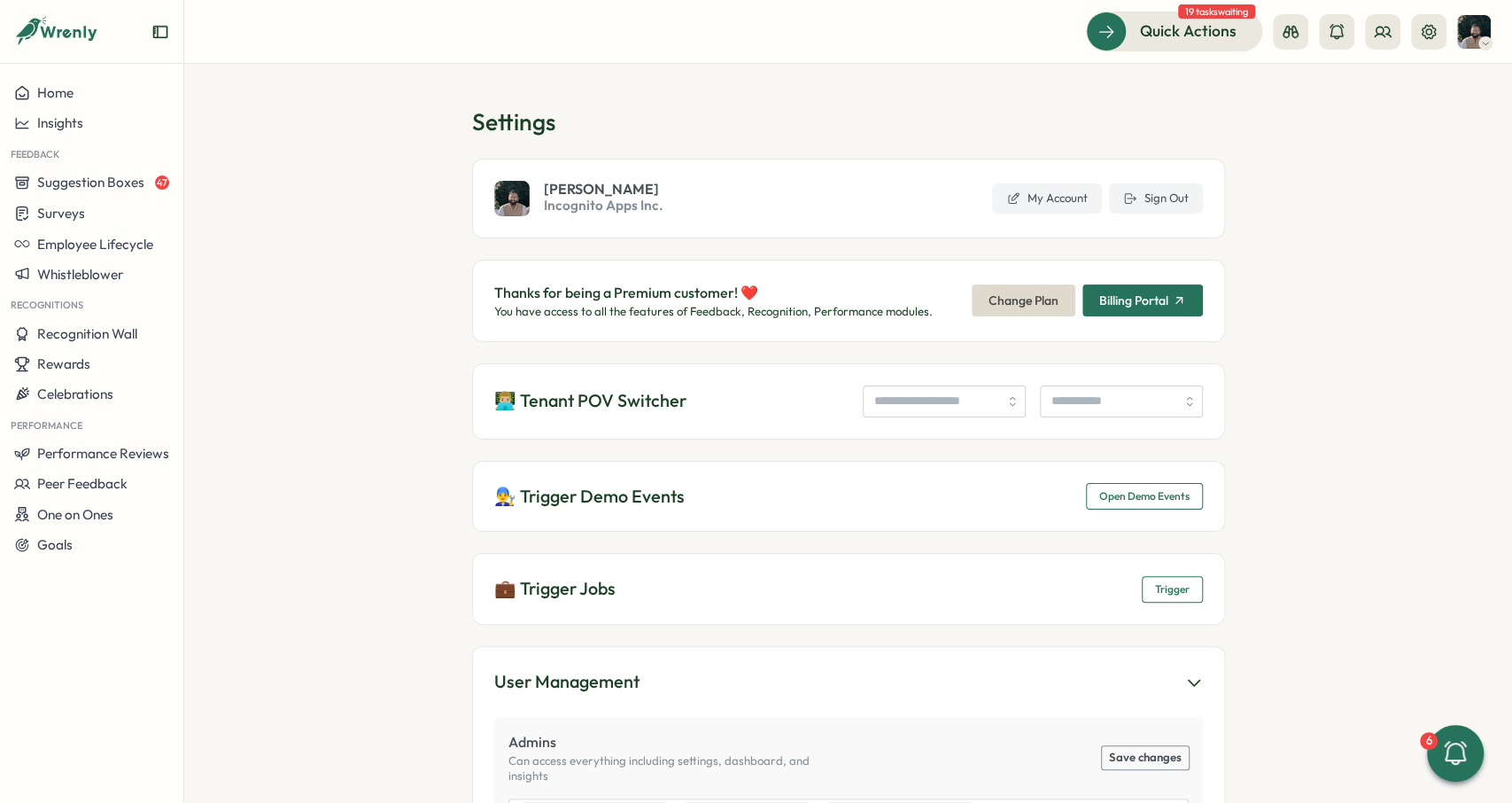
click at [1342, 208] on section "Settings Ali Khan Incognito Apps Inc. My Account Sign Out Thanks for being a Pr…" at bounding box center [848, 433] width 1328 height 739
click at [1443, 22] on button at bounding box center [1428, 31] width 35 height 35
click at [923, 397] on input "search" at bounding box center [944, 402] width 163 height 32
type input "**********"
click at [119, 445] on button "Performance Reviews" at bounding box center [92, 454] width 183 height 31
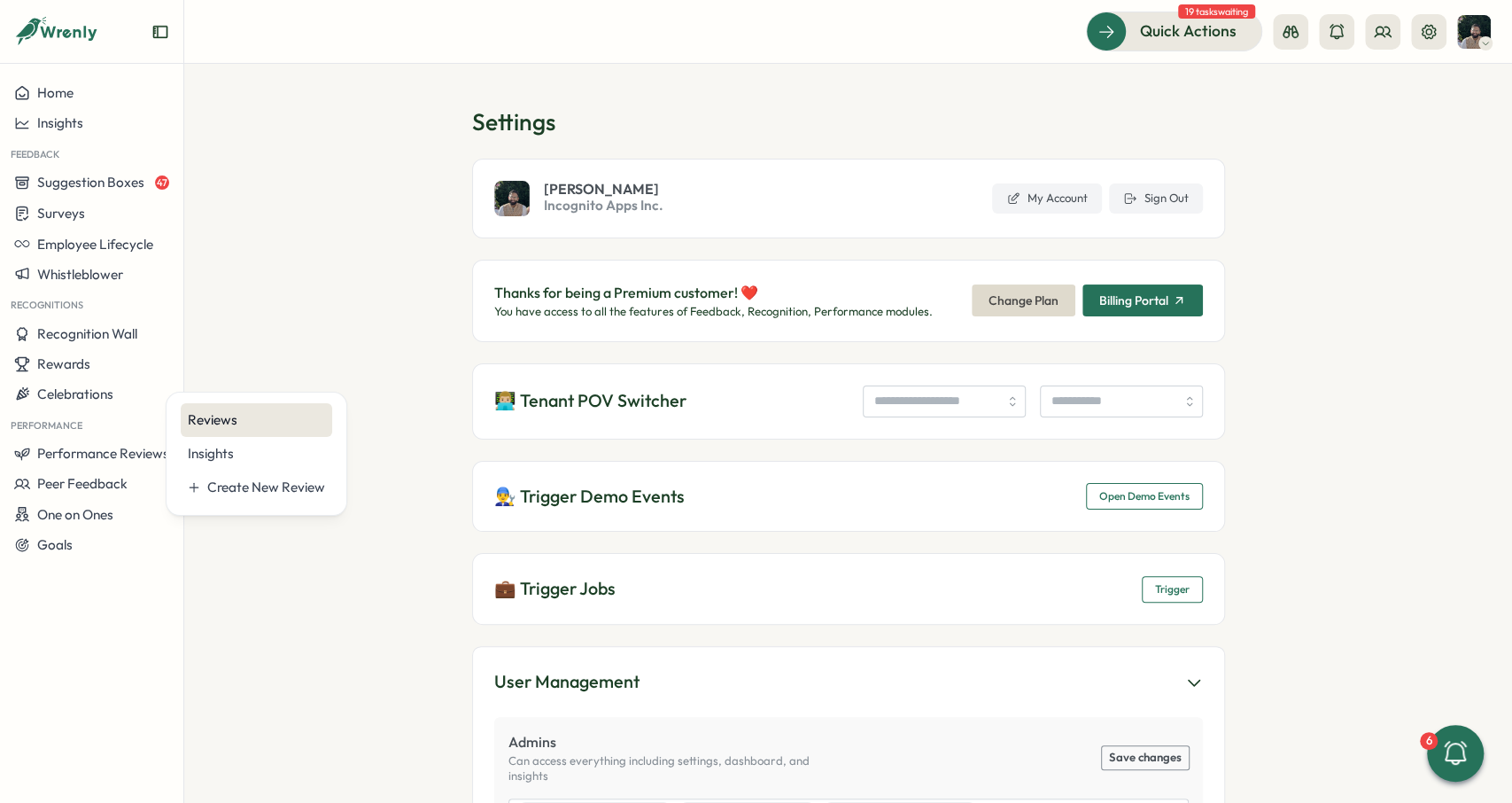
click at [234, 410] on div "Reviews" at bounding box center [256, 419] width 152 height 33
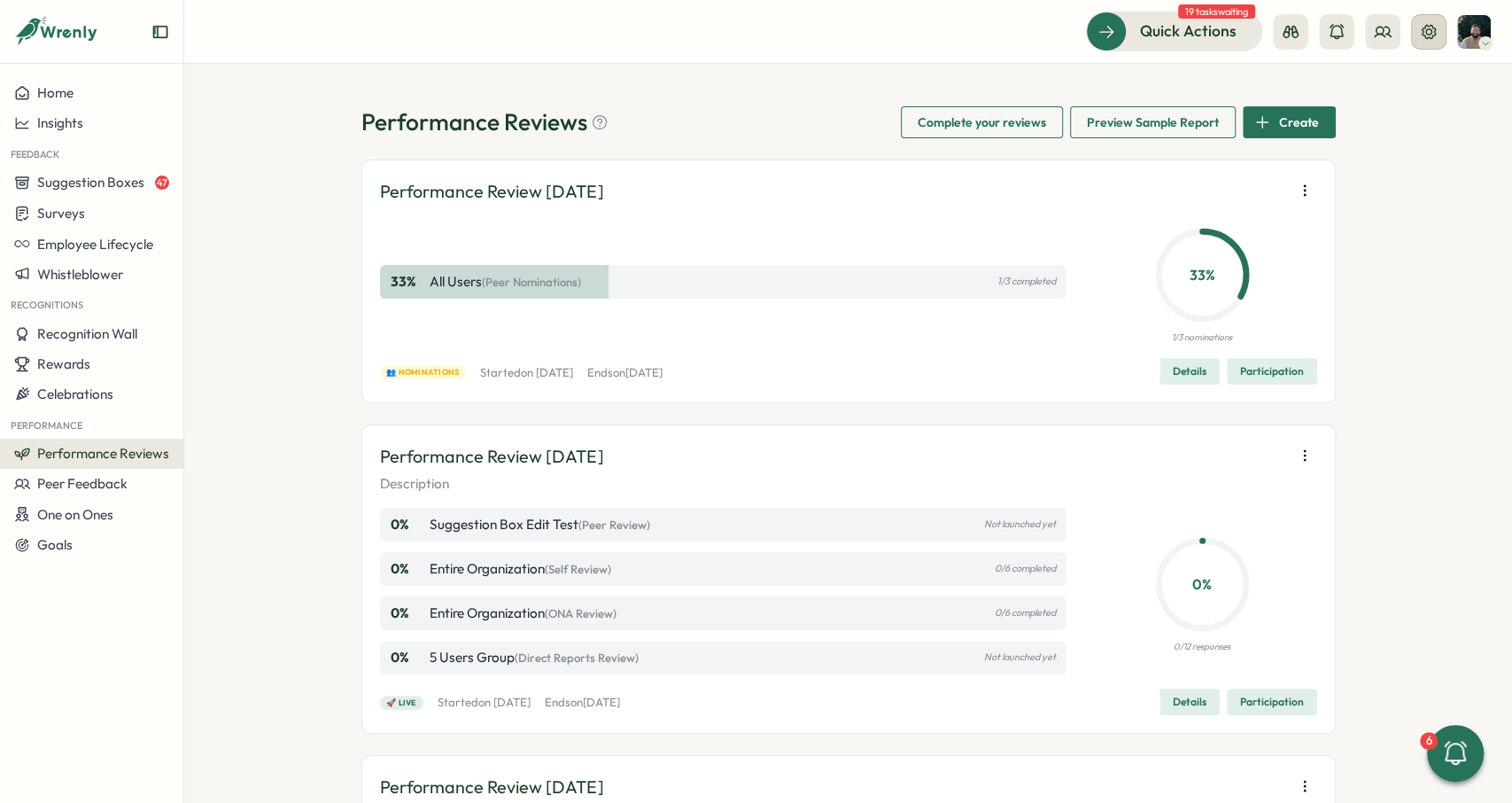
click at [1442, 27] on button at bounding box center [1428, 31] width 35 height 35
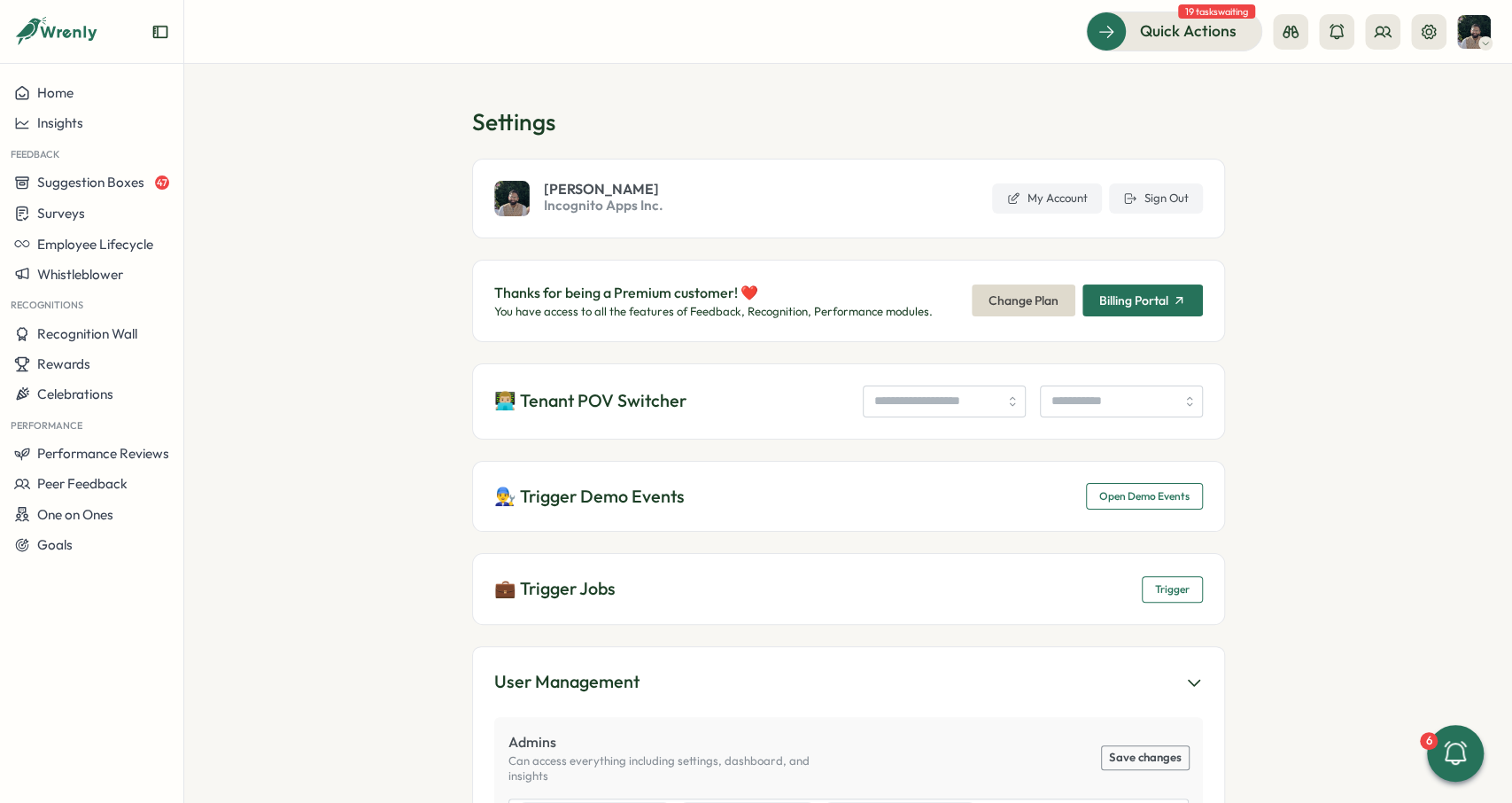
click at [1136, 500] on span "Open Demo Events" at bounding box center [1145, 496] width 91 height 25
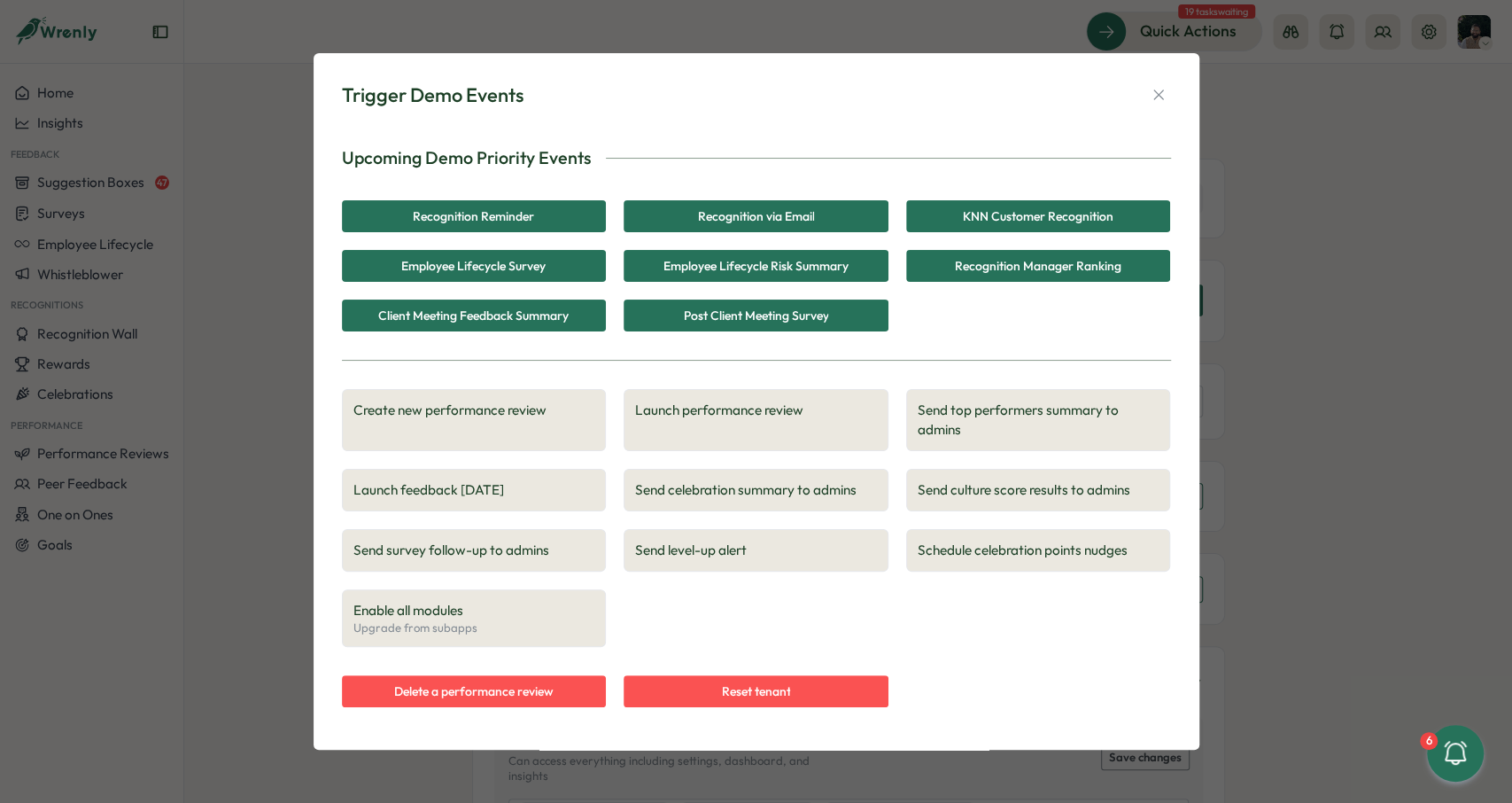
click at [508, 407] on span "Create new performance review" at bounding box center [473, 410] width 242 height 20
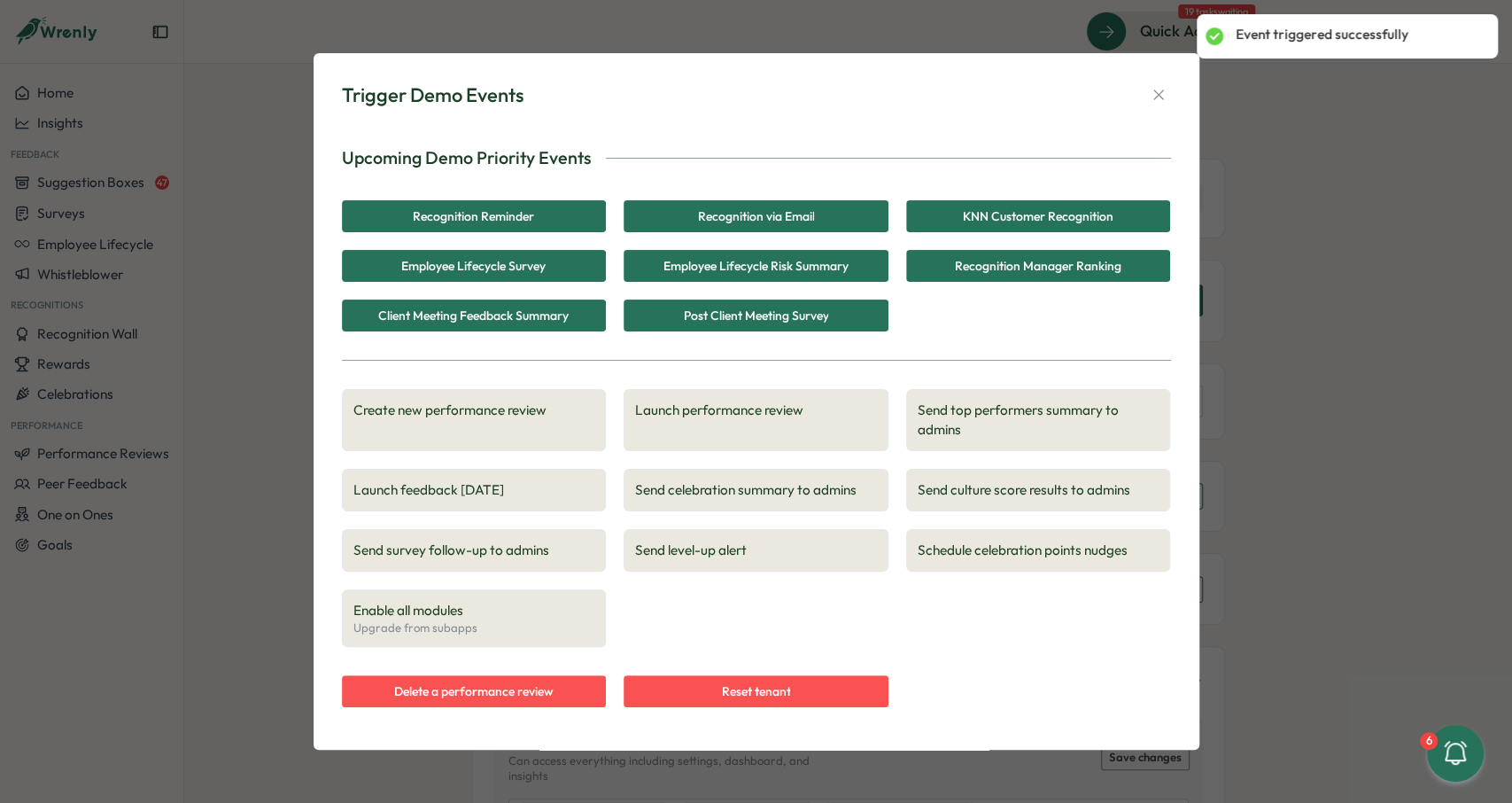
click at [745, 412] on span "Launch performance review" at bounding box center [756, 410] width 242 height 20
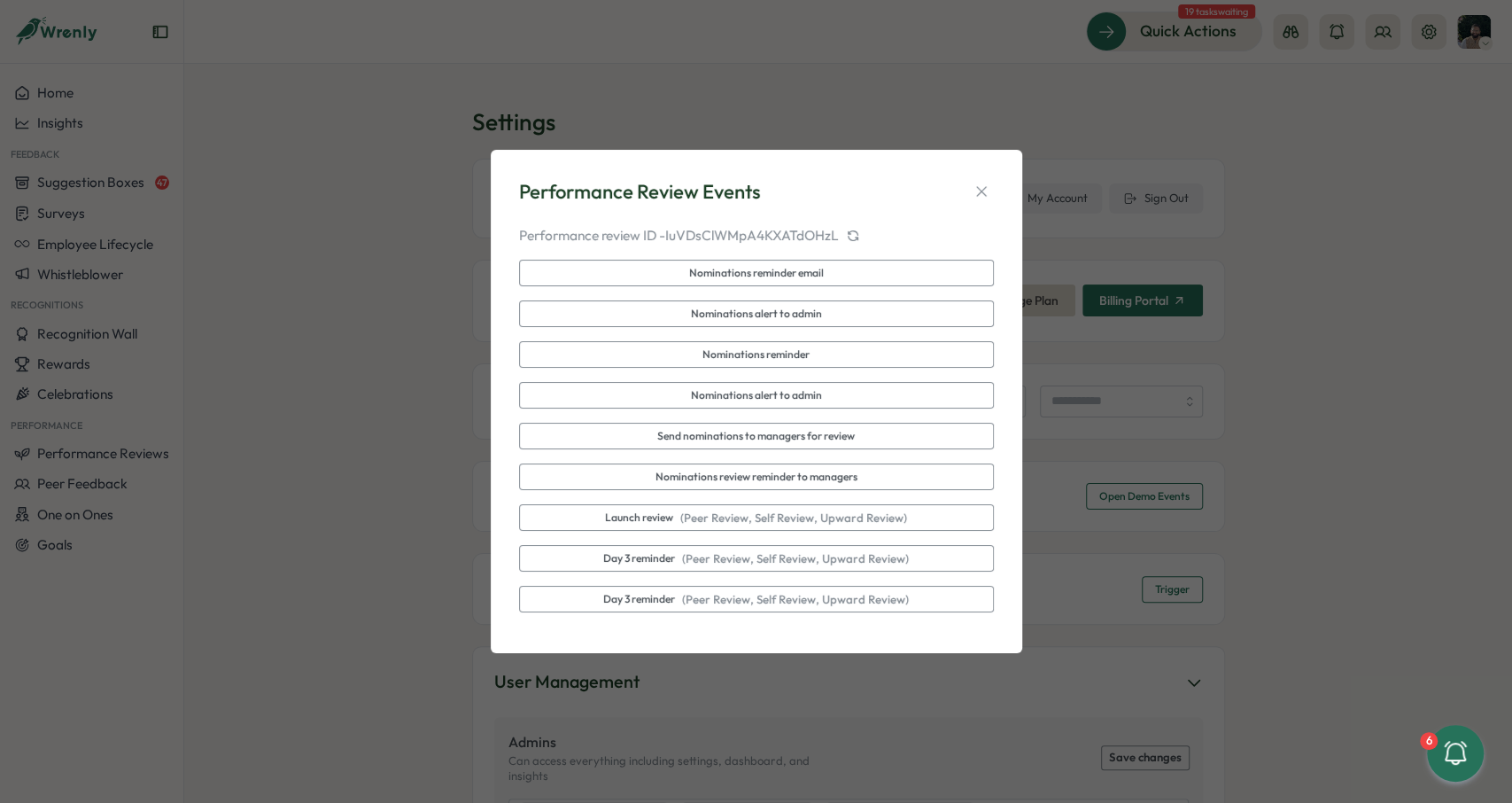
click at [923, 222] on div "Performance Review Events Performance review ID - IuVDsClWMpA4KXATdOHzL Nominat…" at bounding box center [756, 402] width 489 height 462
click at [855, 231] on icon at bounding box center [853, 233] width 10 height 4
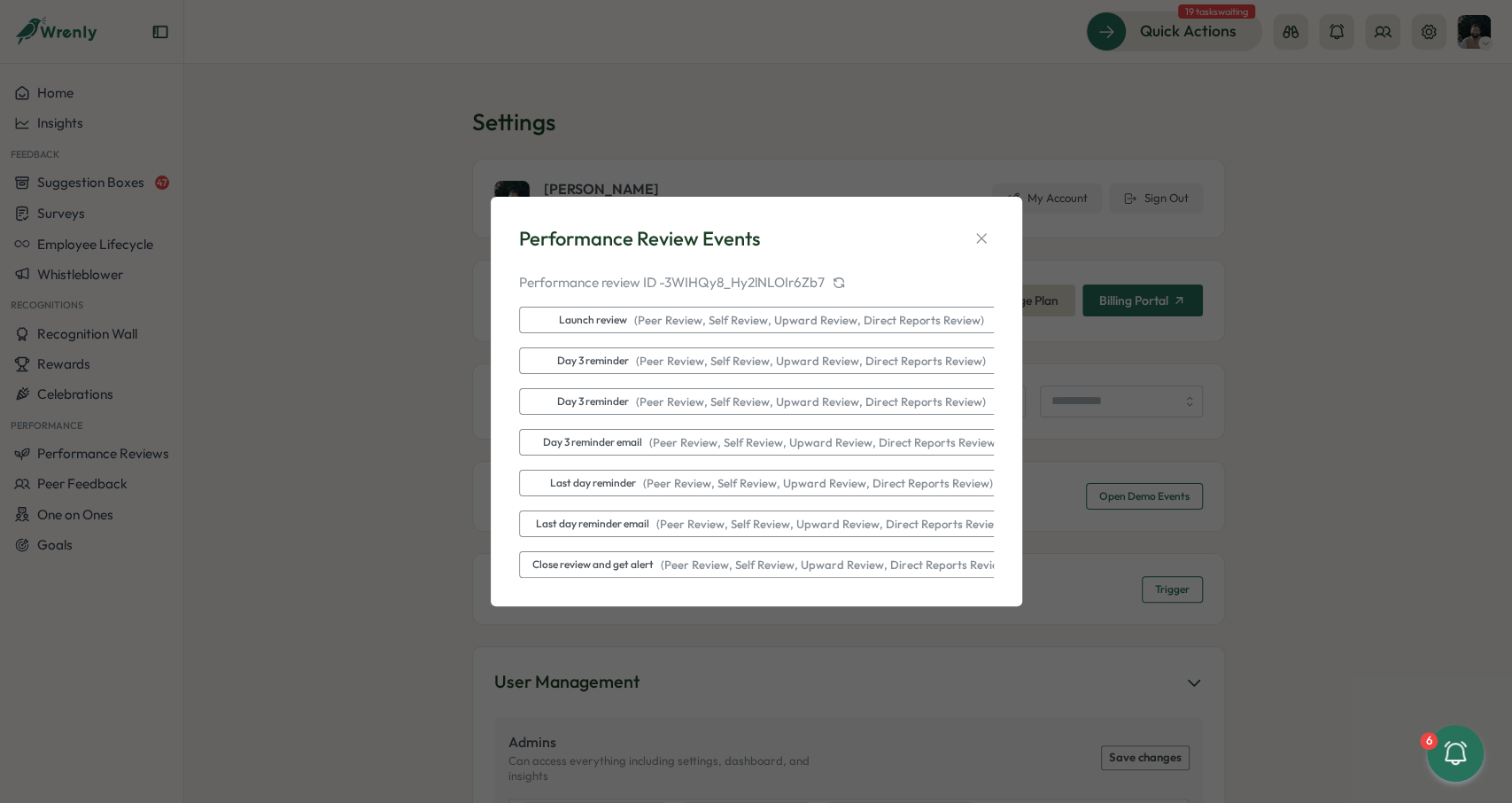
click at [737, 327] on span "( Peer Review, Self Review, Upward Review, Direct Reports Review )" at bounding box center [805, 321] width 357 height 16
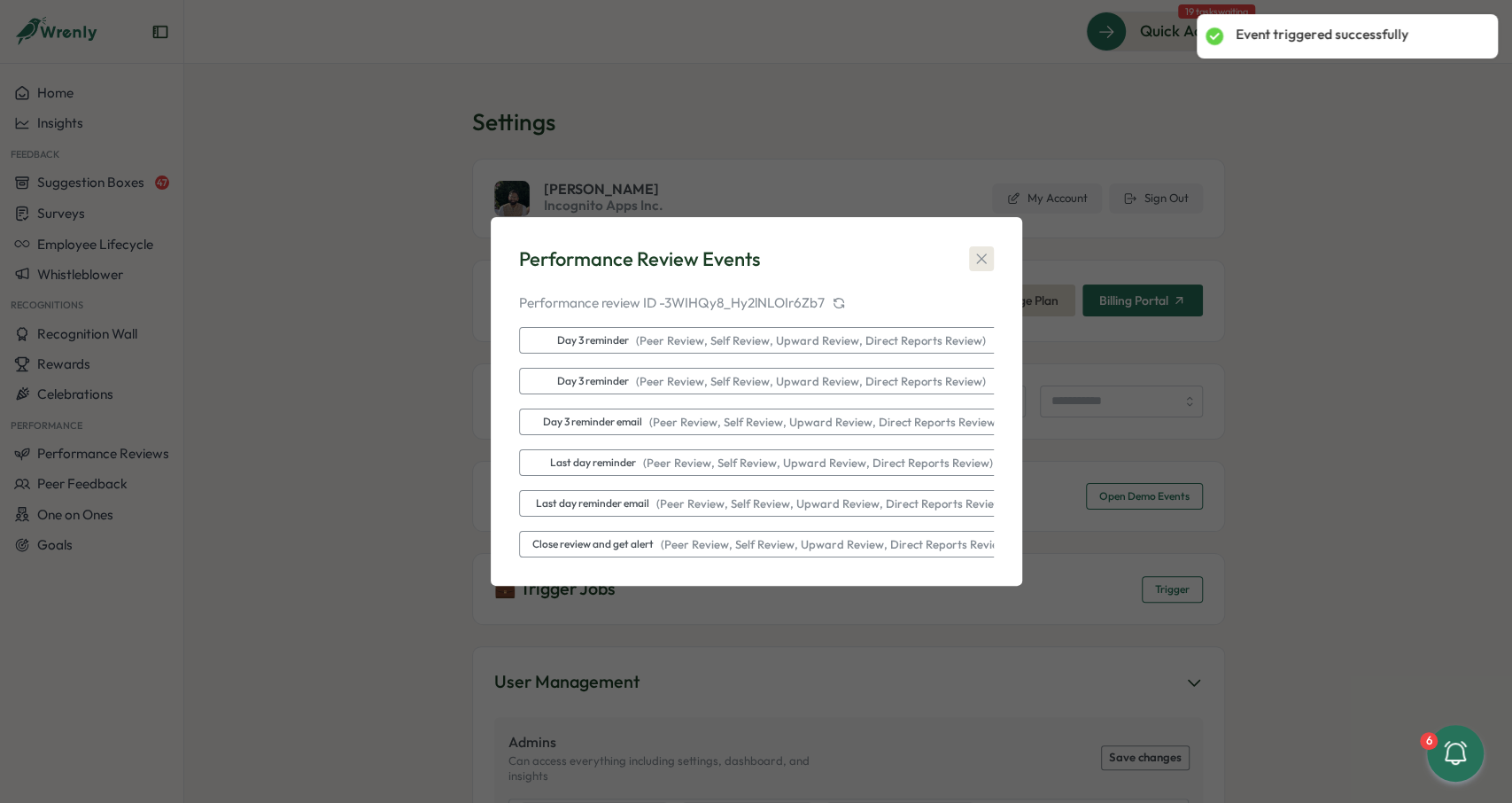
click at [979, 262] on icon "button" at bounding box center [982, 259] width 18 height 18
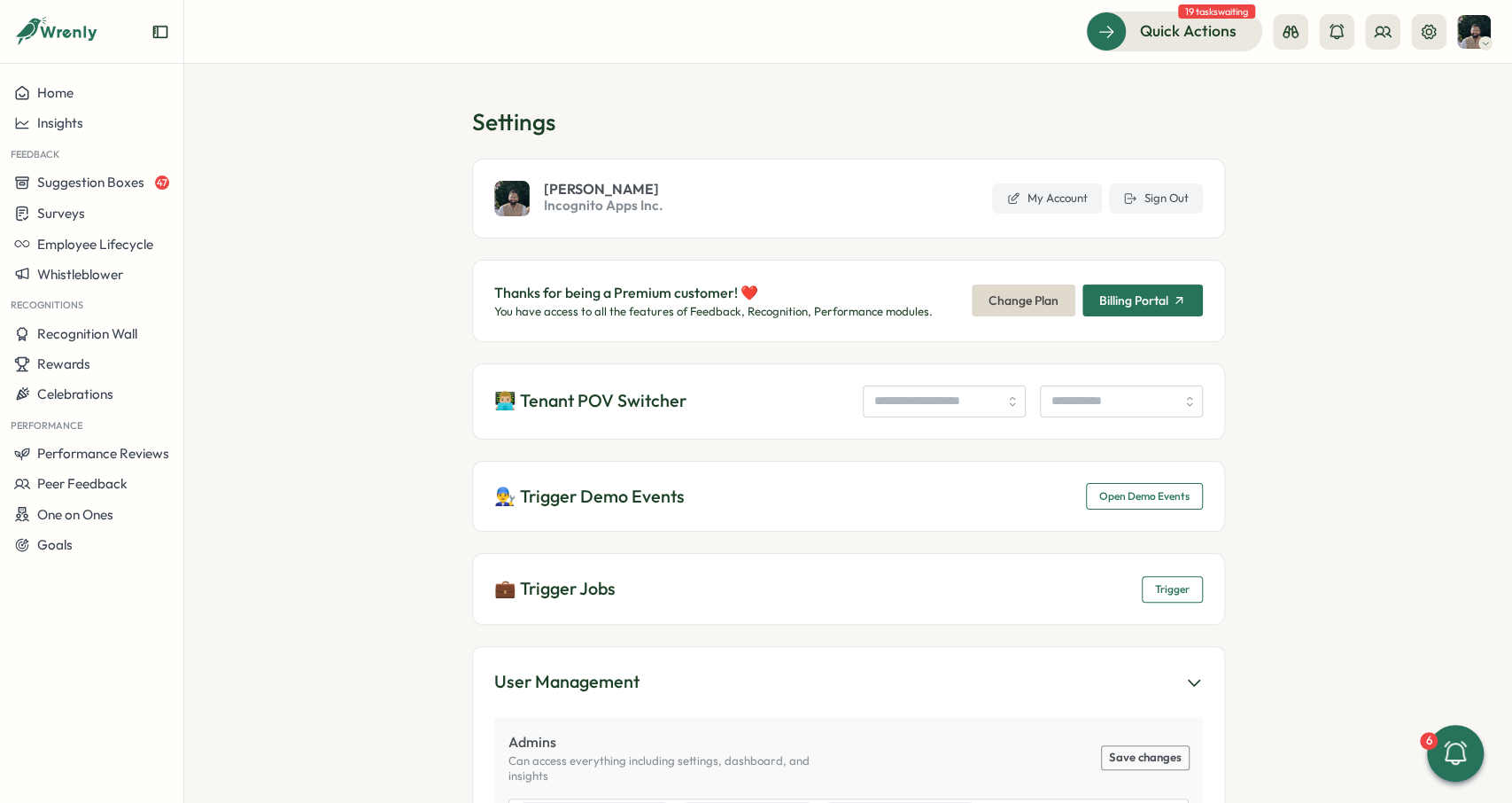
click at [1133, 503] on span "Open Demo Events" at bounding box center [1145, 496] width 91 height 25
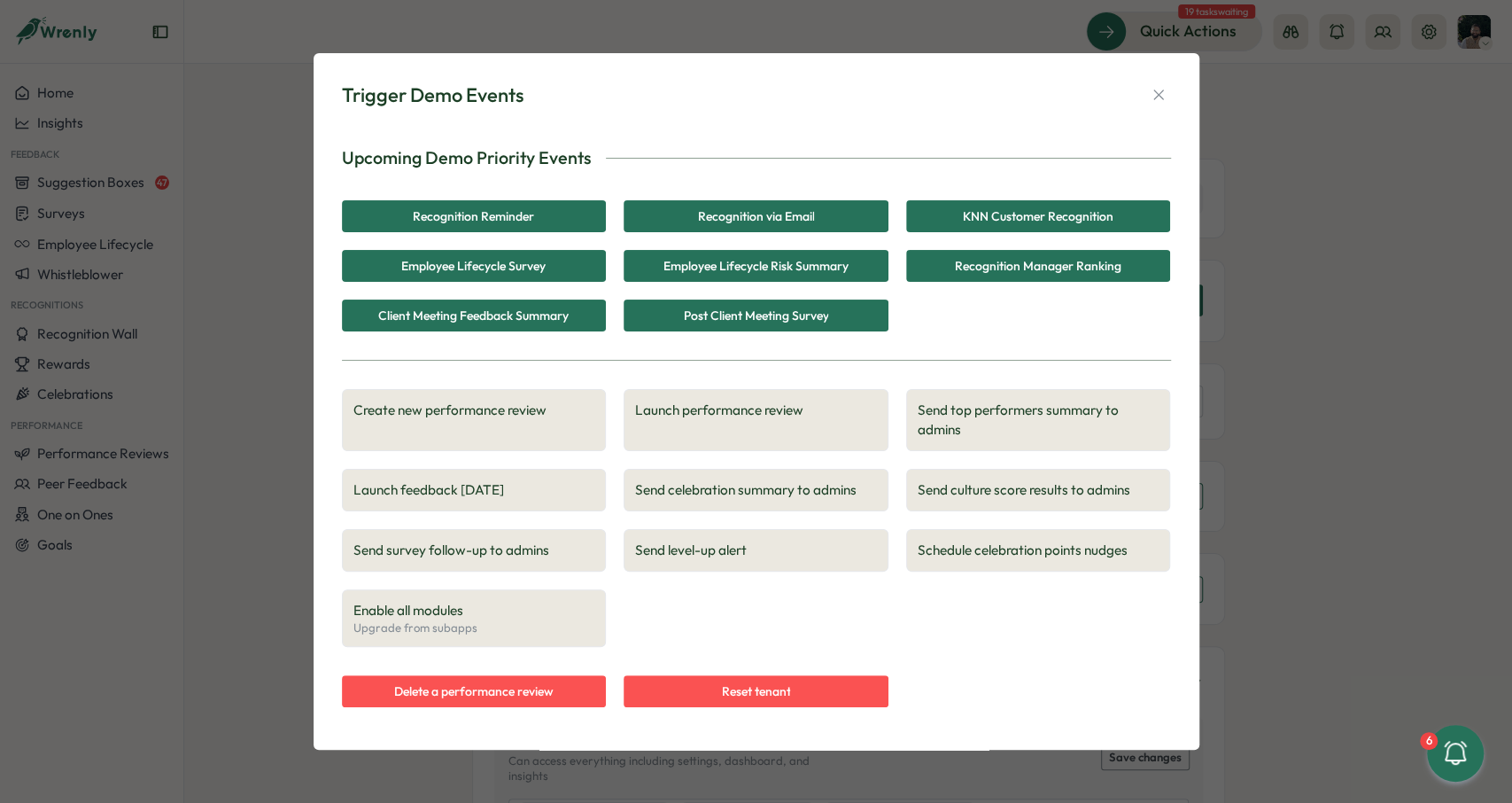
drag, startPoint x: 1163, startPoint y: 96, endPoint x: 1069, endPoint y: 98, distance: 94.0
click at [1162, 96] on icon "button" at bounding box center [1159, 95] width 18 height 18
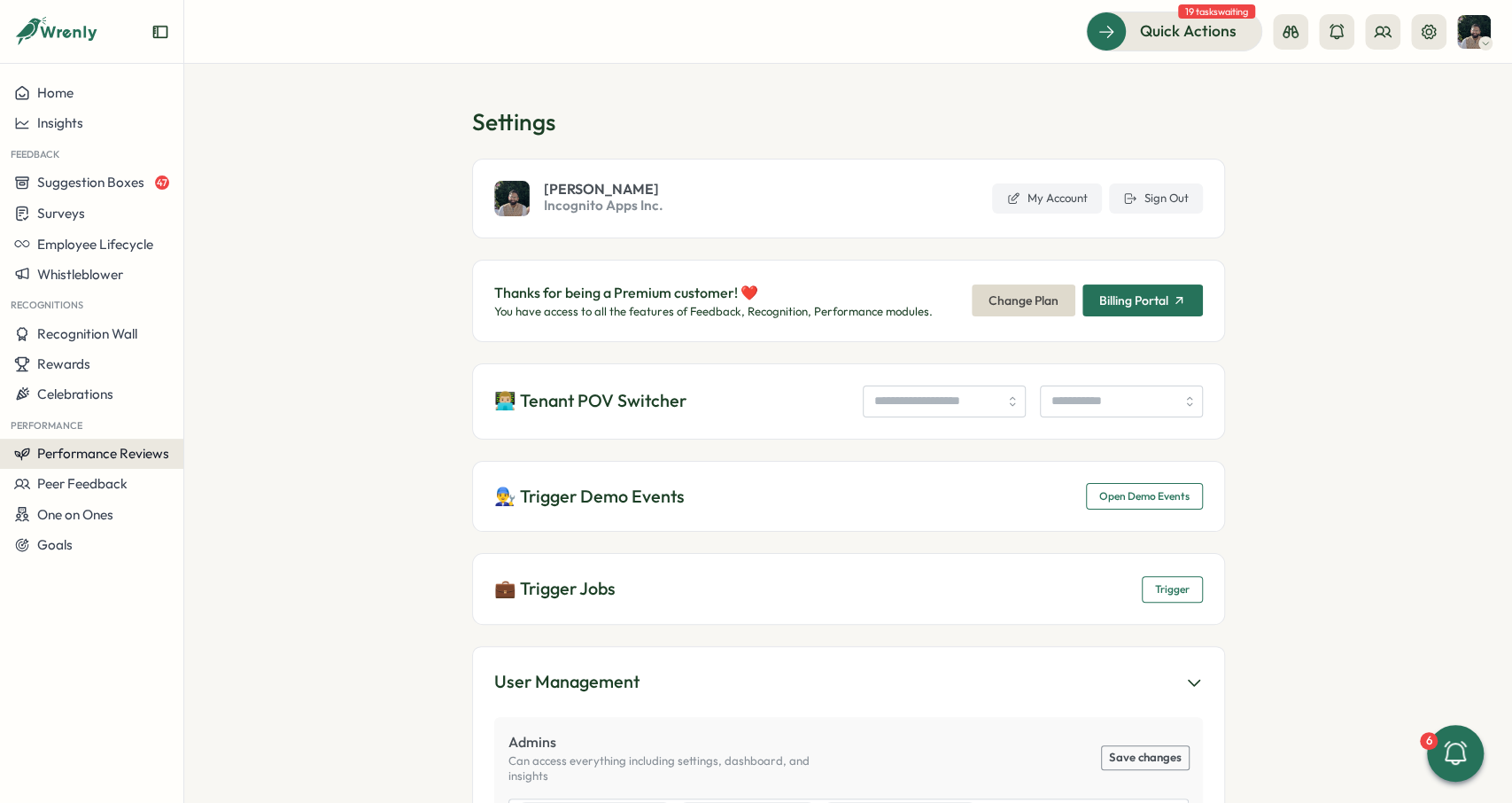
click at [112, 440] on button "Performance Reviews" at bounding box center [92, 454] width 183 height 31
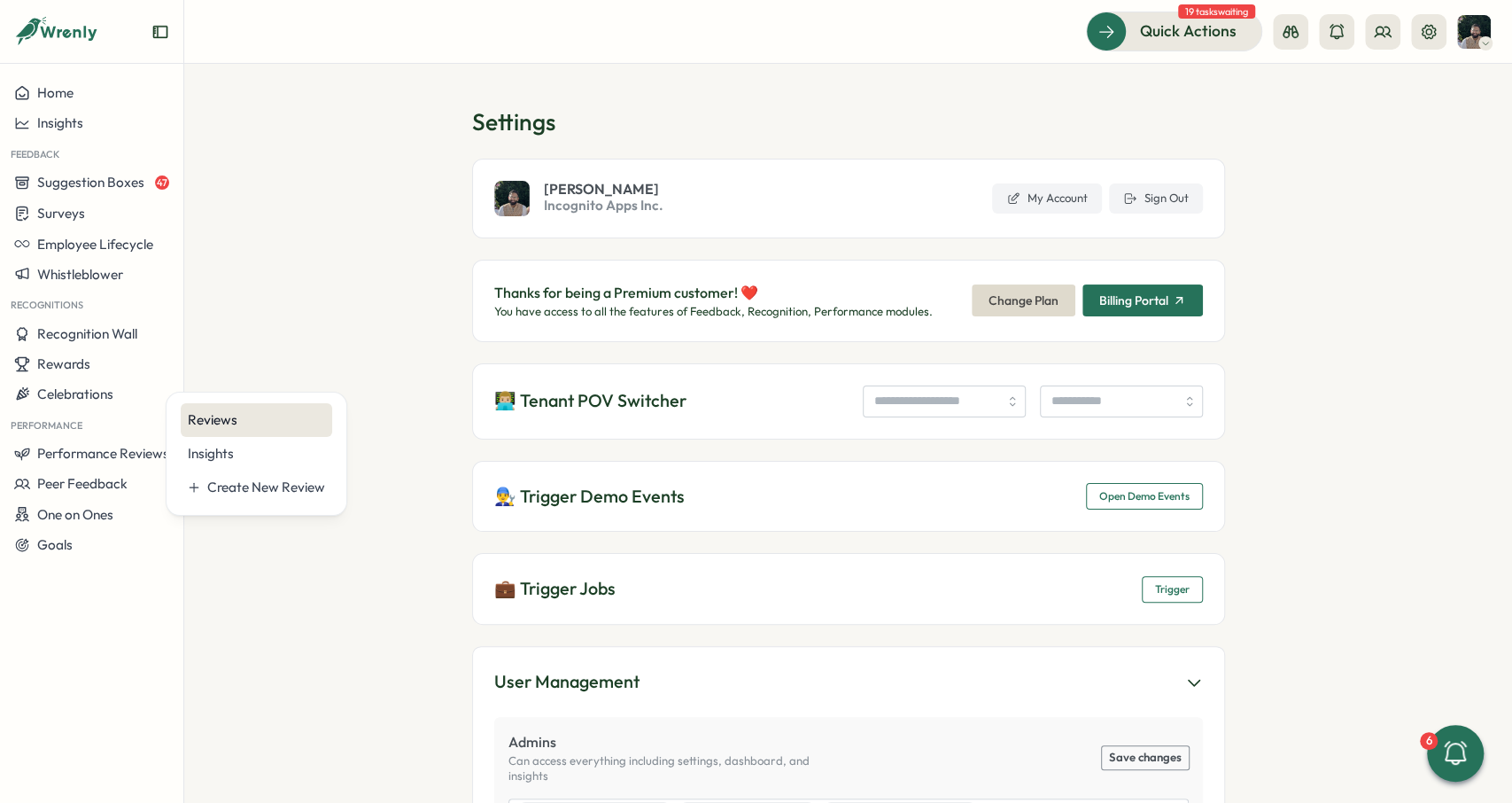
click at [236, 428] on div "Reviews" at bounding box center [256, 420] width 137 height 20
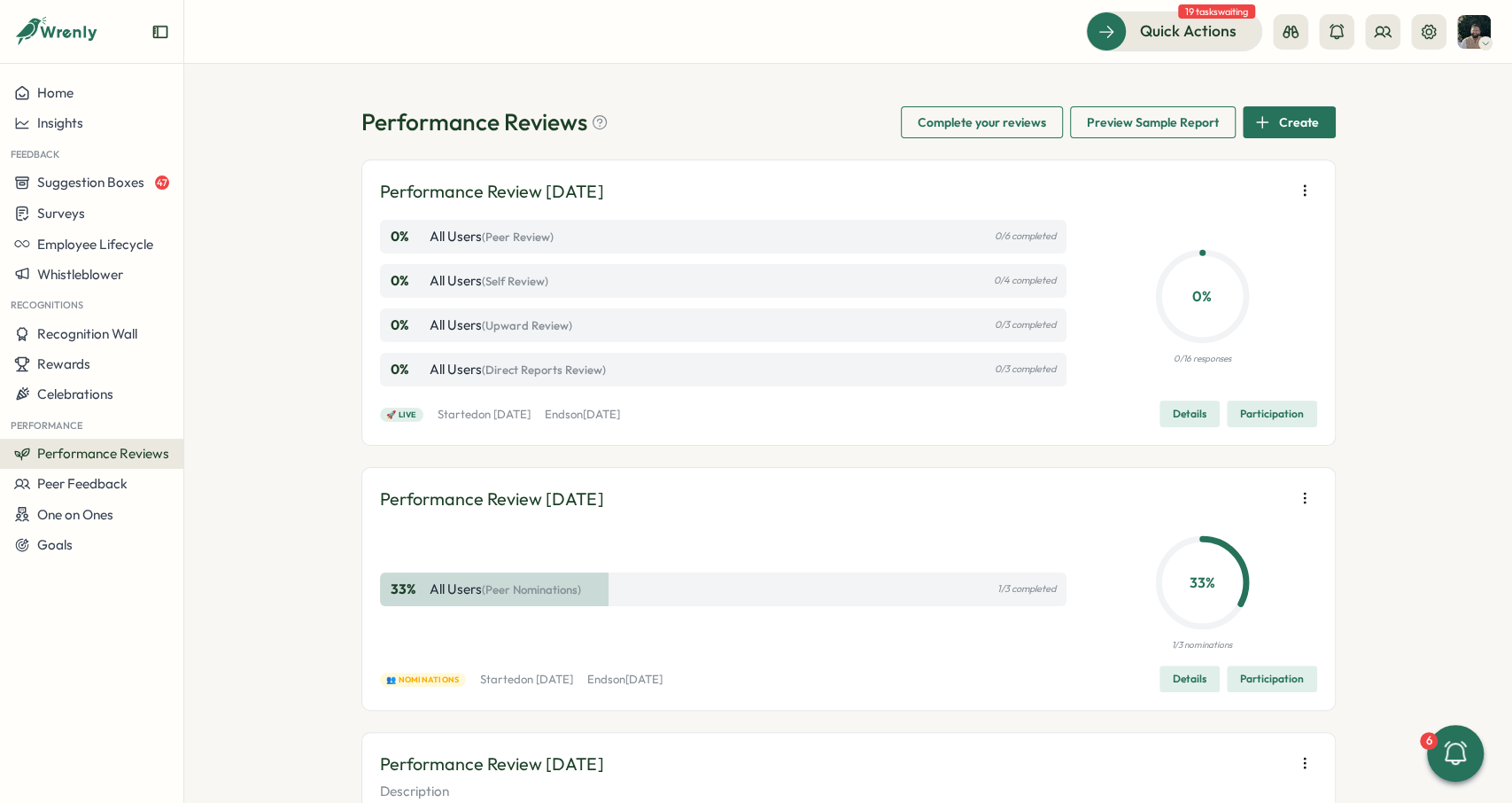
click at [1261, 424] on span "Participation" at bounding box center [1272, 414] width 64 height 25
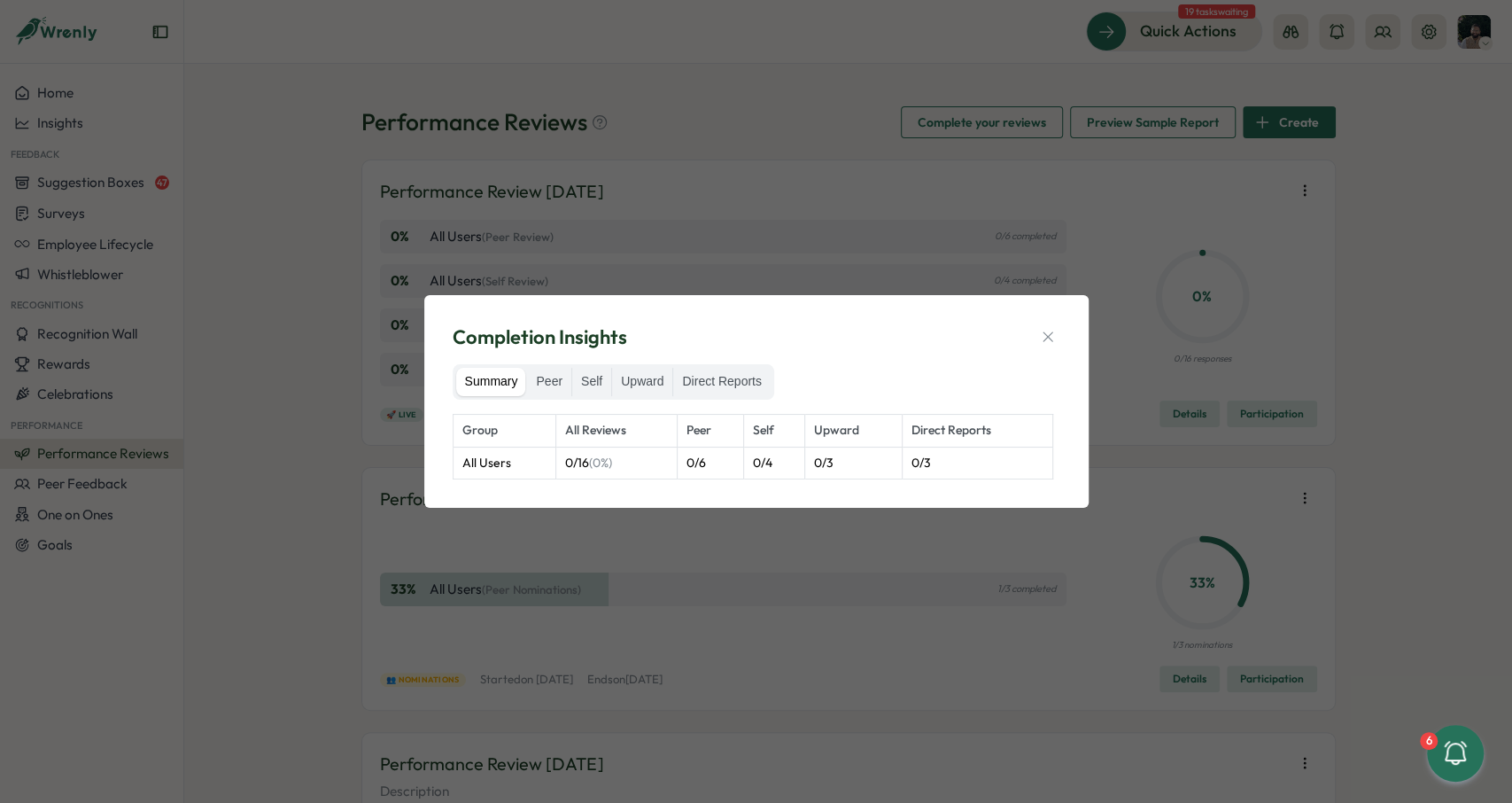
click at [1071, 333] on div "Completion Insights Summary Peer Self Upward Direct Reports Group All Reviews P…" at bounding box center [756, 402] width 665 height 214
click at [1050, 337] on icon "button" at bounding box center [1048, 337] width 18 height 18
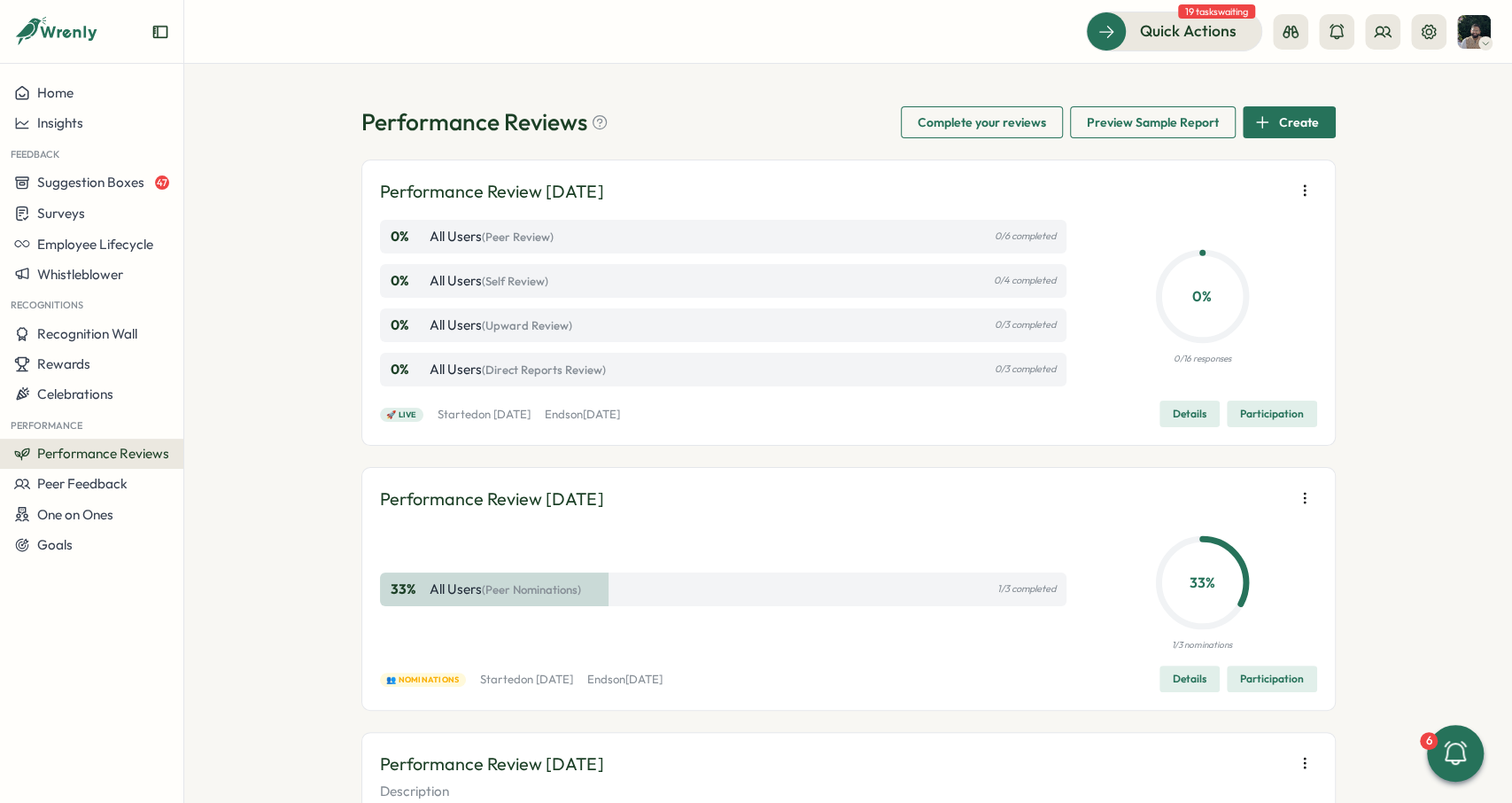
click at [1166, 409] on button "Details" at bounding box center [1189, 414] width 60 height 27
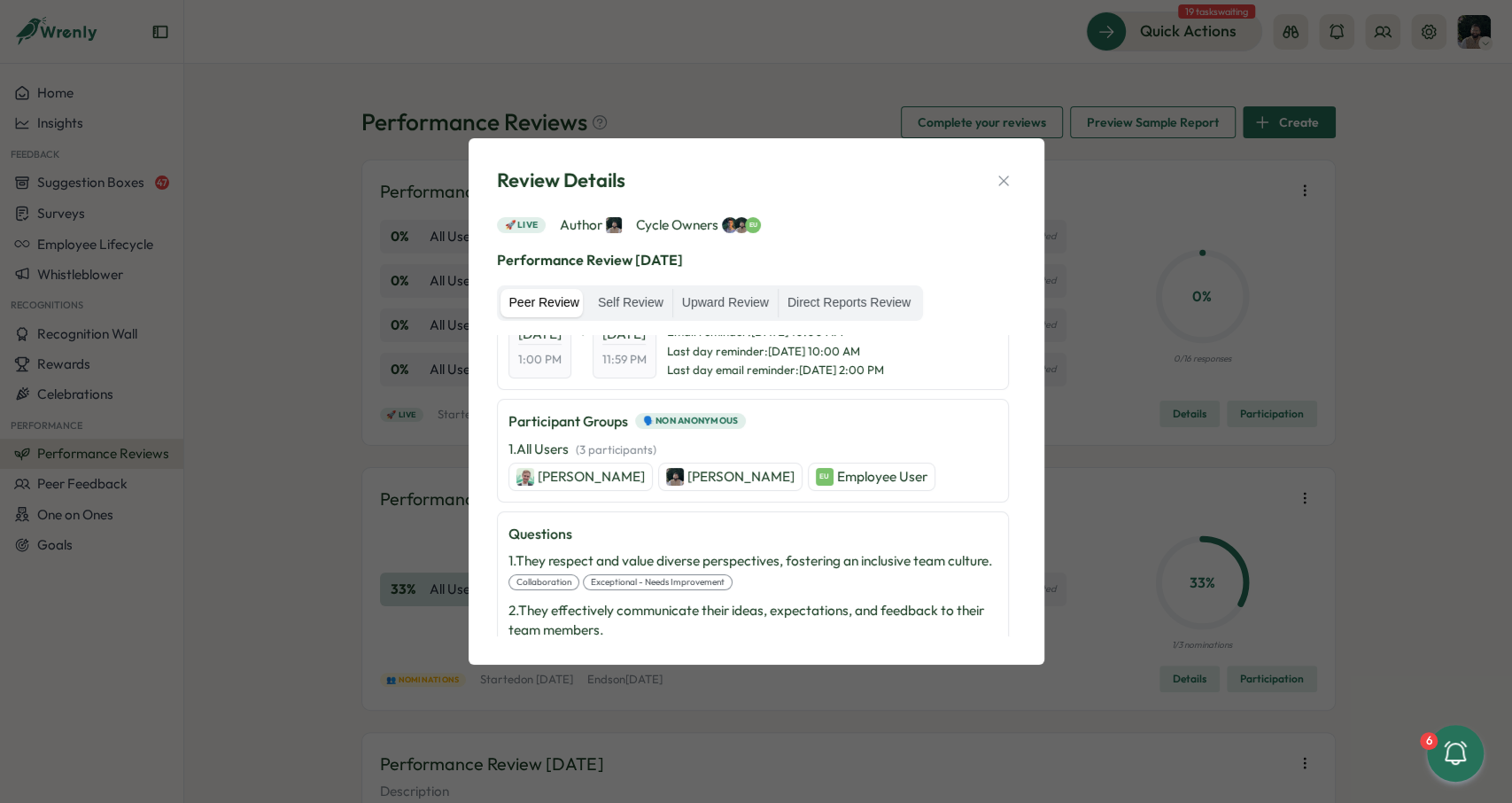
scroll to position [93, 0]
click at [624, 297] on label "Self Review" at bounding box center [631, 304] width 84 height 29
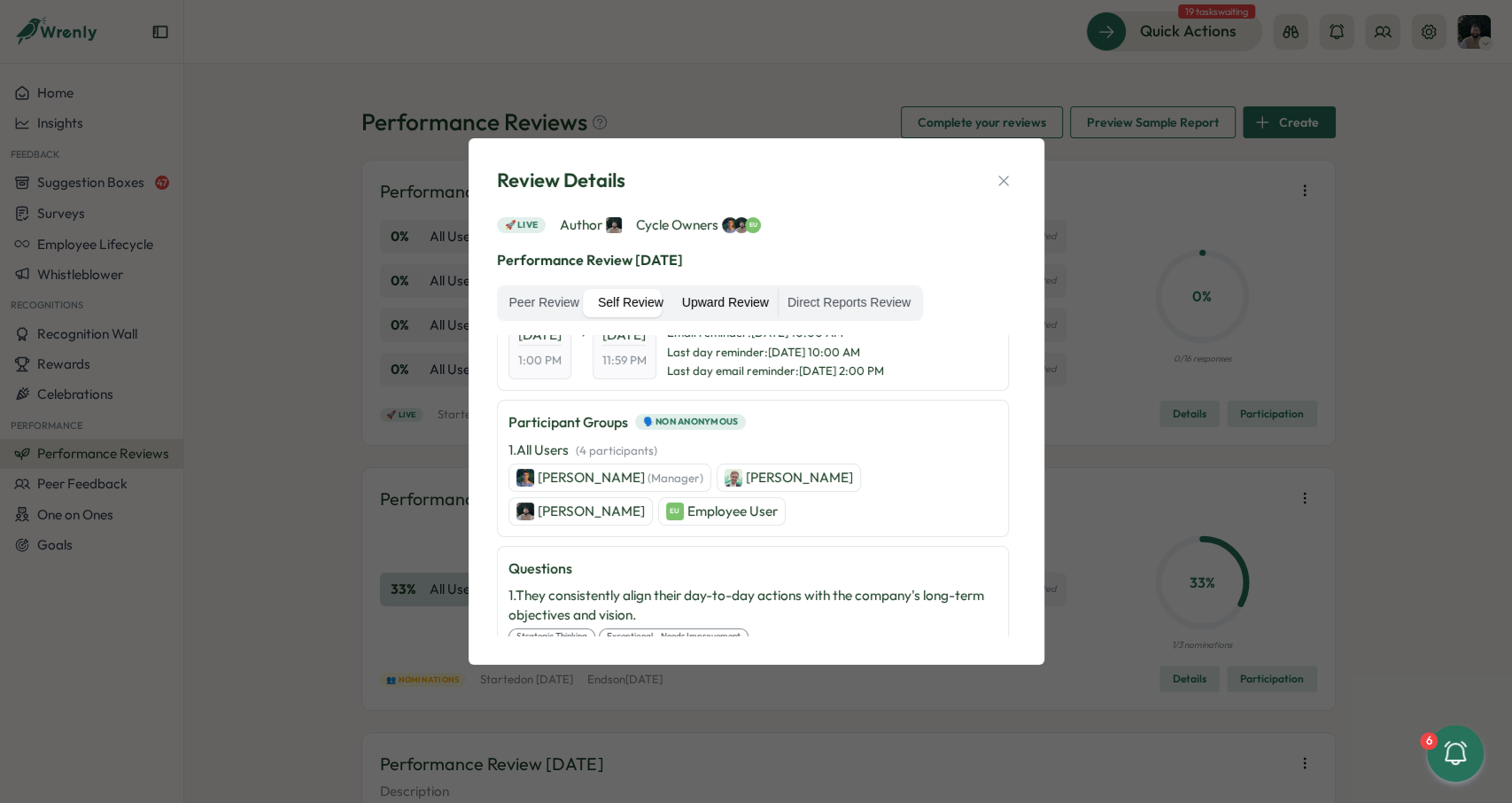
click at [695, 300] on label "Upward Review" at bounding box center [726, 304] width 104 height 29
click at [849, 311] on label "Direct Reports Review" at bounding box center [849, 304] width 141 height 29
click at [995, 182] on button "button" at bounding box center [1004, 181] width 25 height 25
